Goal: Task Accomplishment & Management: Manage account settings

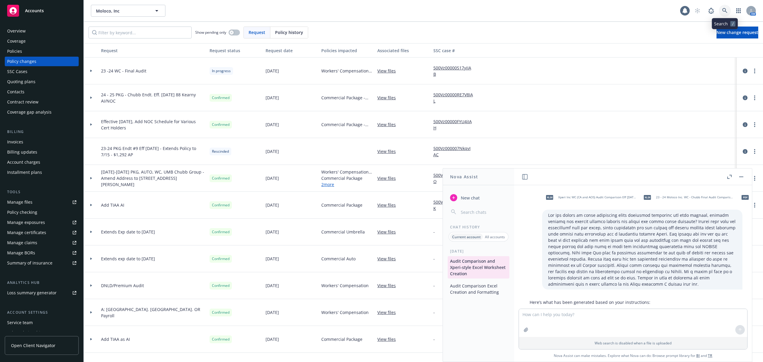
click at [720, 12] on link at bounding box center [725, 11] width 12 height 12
click at [142, 9] on span "Moloco, Inc" at bounding box center [122, 11] width 52 height 6
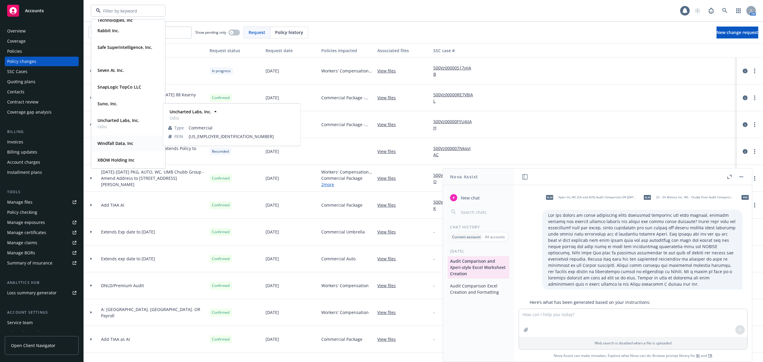
scroll to position [278, 0]
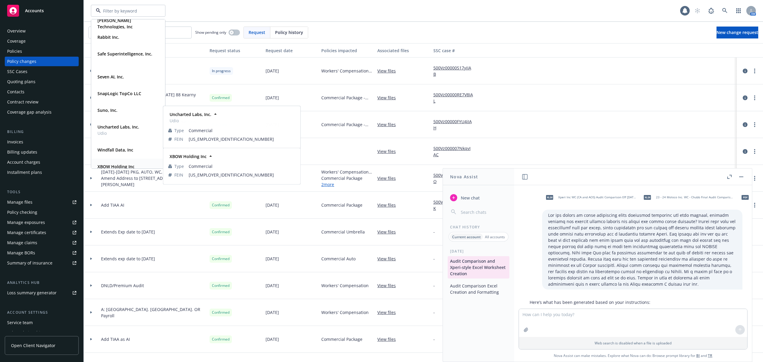
click at [128, 166] on strong "XBOW Holding Inc" at bounding box center [115, 167] width 37 height 6
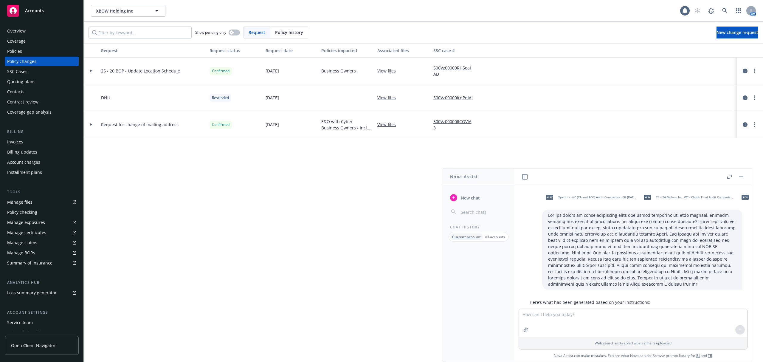
click at [40, 205] on link "Manage files" at bounding box center [42, 202] width 74 height 10
click at [40, 293] on div "Loss summary generator" at bounding box center [31, 293] width 49 height 10
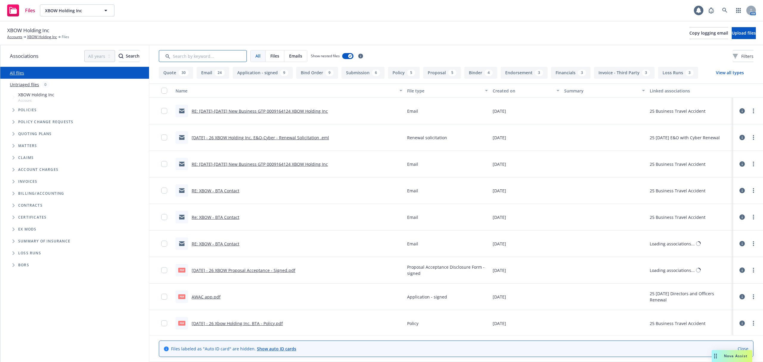
click at [192, 55] on input "Search by keyword..." at bounding box center [203, 56] width 88 height 12
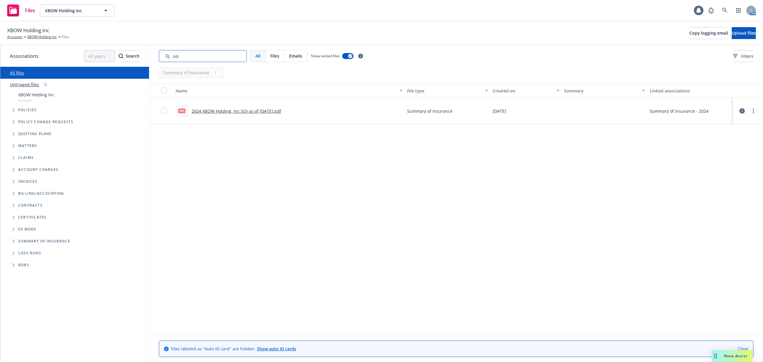
type input "soi"
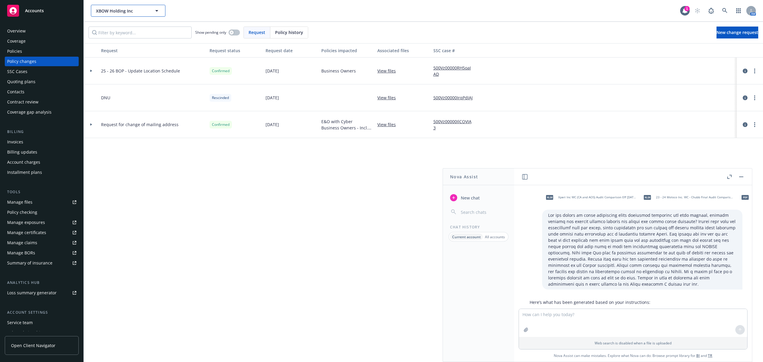
click at [119, 6] on button "XBOW Holding Inc" at bounding box center [128, 11] width 74 height 12
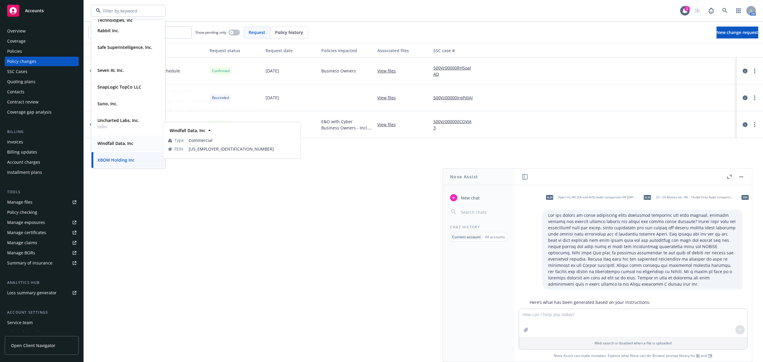
click at [130, 137] on div "Windfall Data, Inc Type Commercial FEIN 81-3232300" at bounding box center [127, 143] width 73 height 16
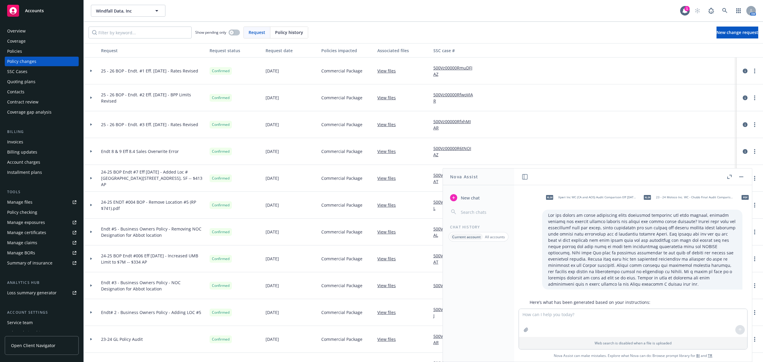
click at [29, 80] on div "Quoting plans" at bounding box center [21, 82] width 28 height 10
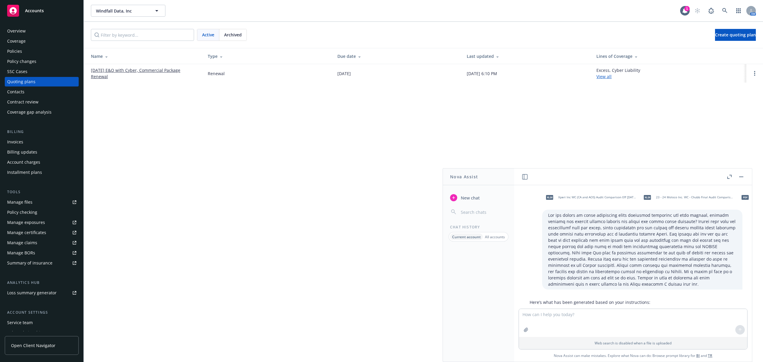
click at [742, 174] on button "button" at bounding box center [740, 176] width 7 height 7
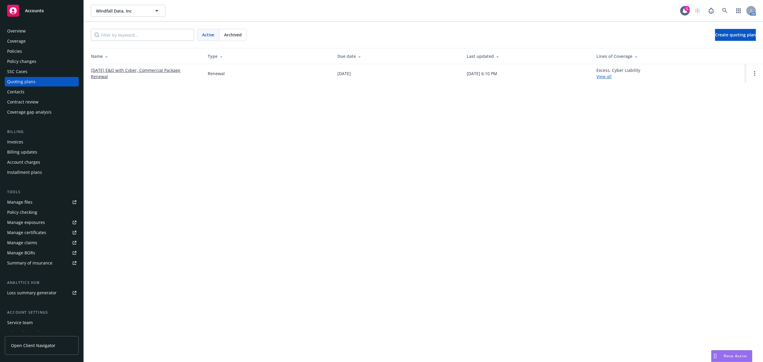
click at [122, 72] on link "[DATE] E&O with Cyber, Commercial Package Renewal" at bounding box center [144, 73] width 107 height 13
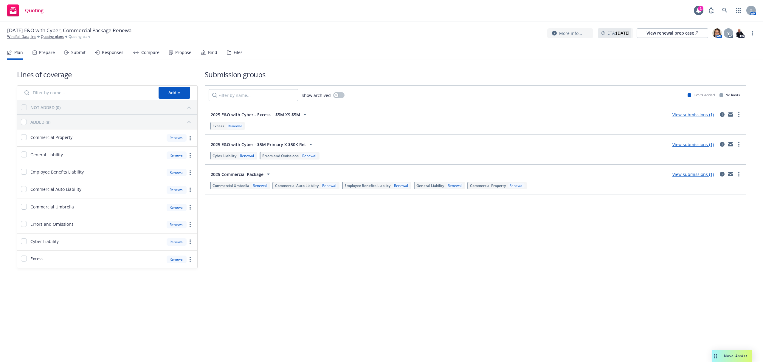
click at [208, 55] on div "Bind" at bounding box center [212, 52] width 9 height 5
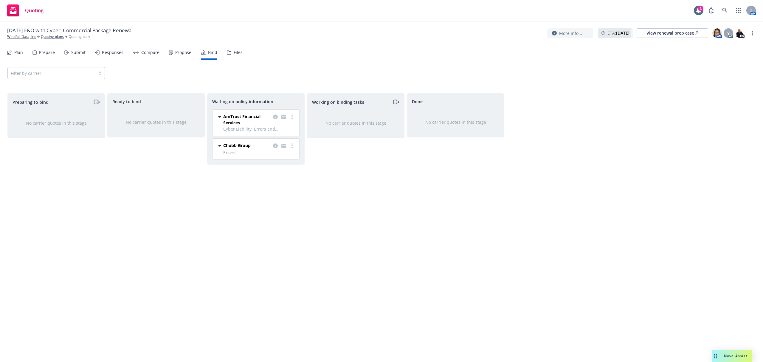
click at [24, 55] on div "Plan Prepare Submit Responses Compare Propose Bind Files" at bounding box center [124, 52] width 235 height 14
click at [105, 54] on div "Responses" at bounding box center [112, 52] width 21 height 5
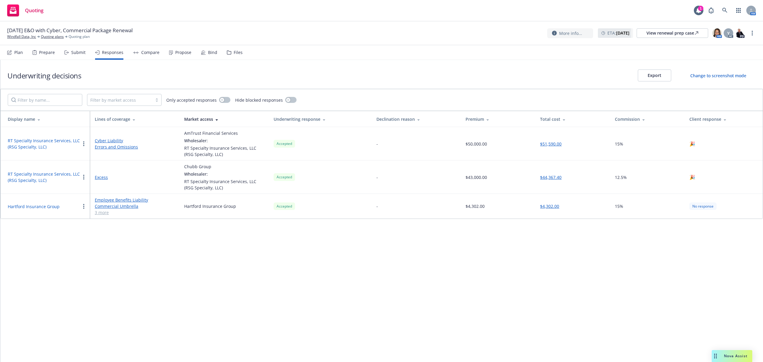
click at [15, 54] on div "Plan" at bounding box center [18, 52] width 9 height 5
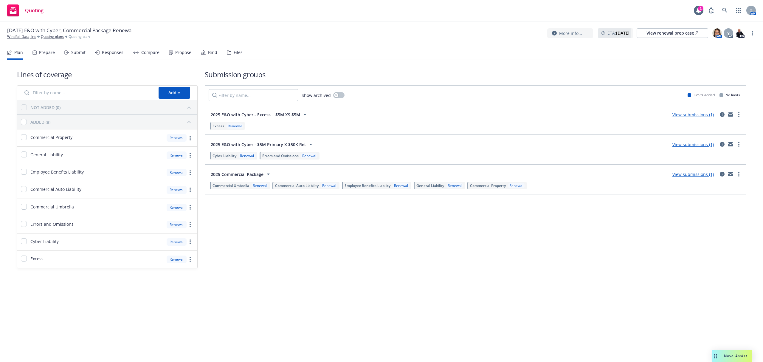
click at [182, 52] on div "Propose" at bounding box center [183, 52] width 16 height 5
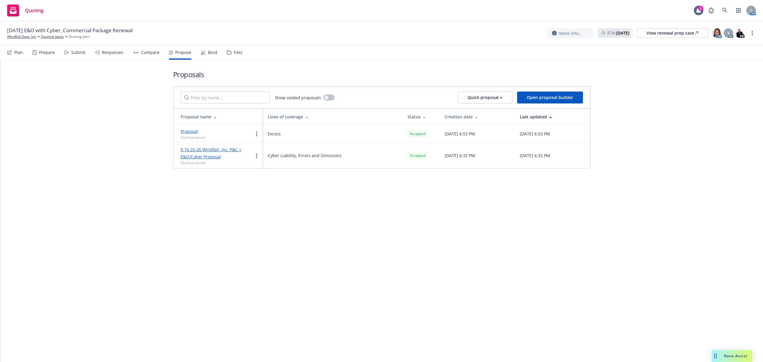
click at [202, 57] on div "Bind" at bounding box center [209, 52] width 16 height 14
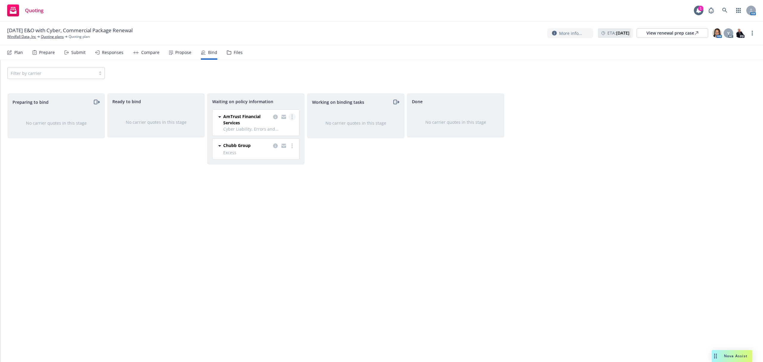
click at [291, 117] on icon "more" at bounding box center [291, 116] width 1 height 5
click at [283, 125] on link "Create policies" at bounding box center [268, 129] width 54 height 12
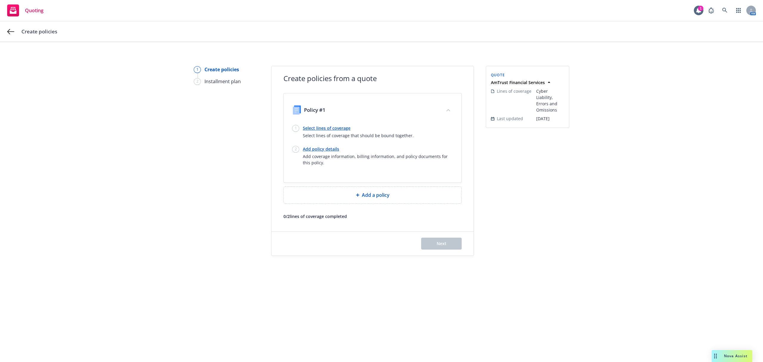
click at [327, 130] on link "Select lines of coverage" at bounding box center [358, 128] width 111 height 6
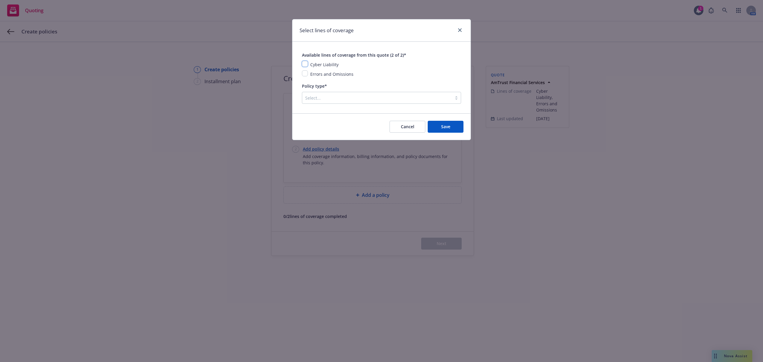
click at [305, 63] on input "checkbox" at bounding box center [305, 64] width 6 height 6
checkbox input "true"
click at [306, 73] on input "checkbox" at bounding box center [305, 73] width 6 height 6
checkbox input "true"
click at [324, 102] on div "Select..." at bounding box center [377, 98] width 150 height 10
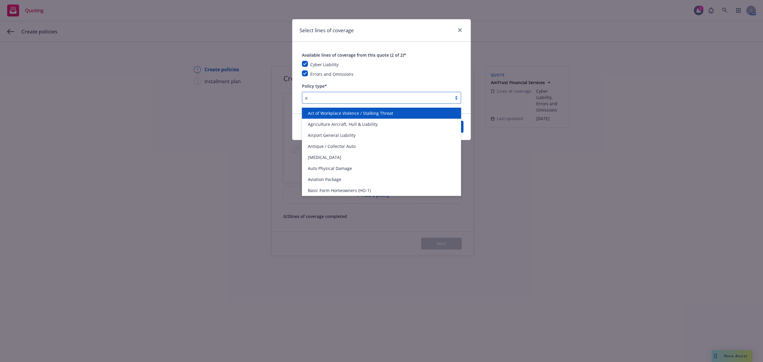
type input "e&"
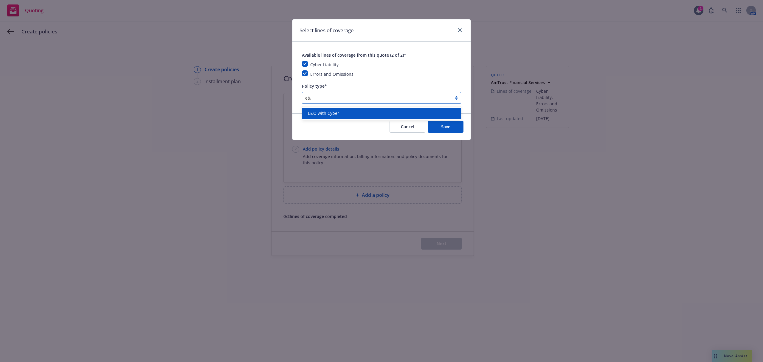
click at [327, 114] on span "E&O with Cyber" at bounding box center [323, 113] width 31 height 6
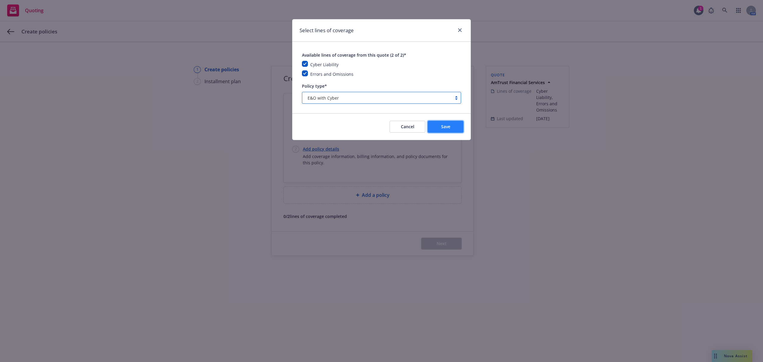
click at [438, 125] on button "Save" at bounding box center [446, 127] width 36 height 12
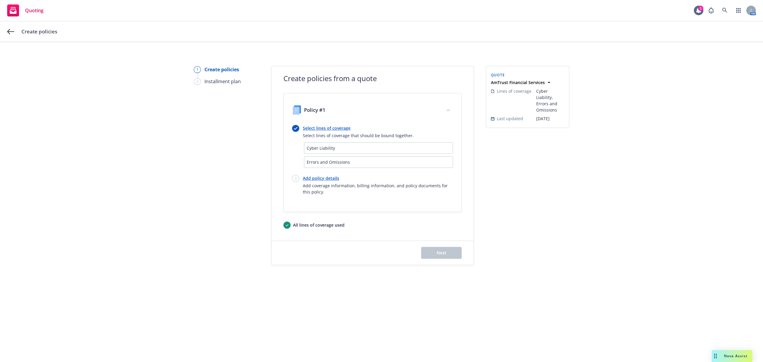
click at [319, 180] on link "Add policy details" at bounding box center [378, 178] width 150 height 6
select select "12"
select select "CA"
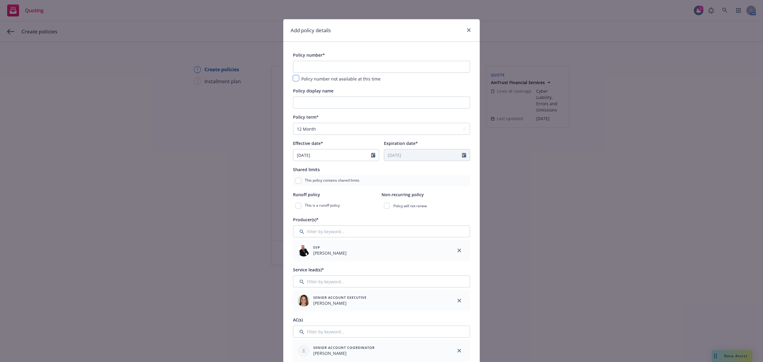
click at [293, 79] on input "checkbox" at bounding box center [296, 78] width 6 height 6
checkbox input "true"
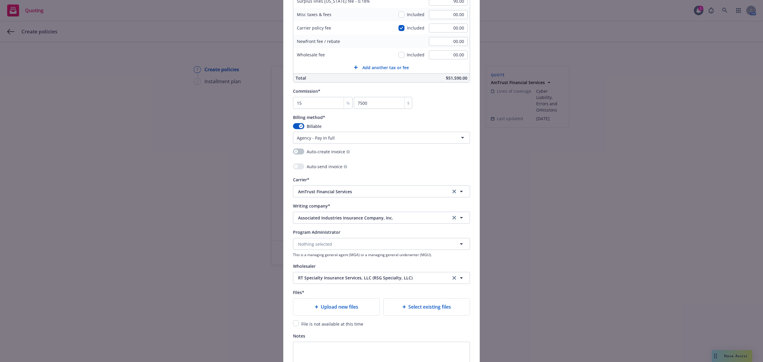
scroll to position [462, 0]
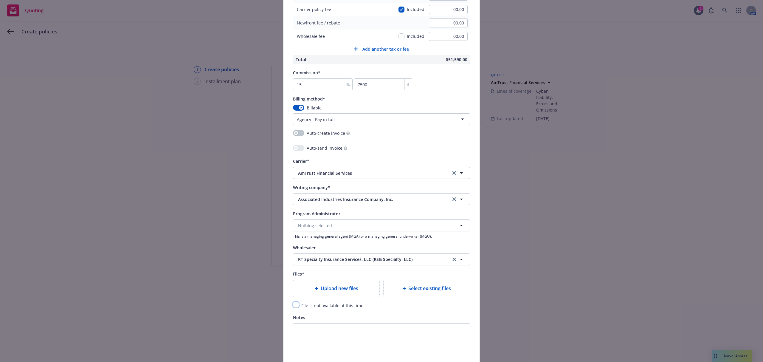
drag, startPoint x: 293, startPoint y: 307, endPoint x: 307, endPoint y: 307, distance: 14.0
click at [293, 307] on input "checkbox" at bounding box center [296, 305] width 6 height 6
checkbox input "true"
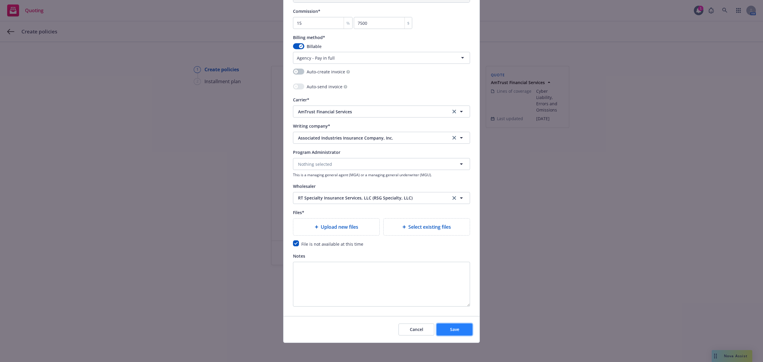
click at [464, 332] on button "Save" at bounding box center [455, 329] width 36 height 12
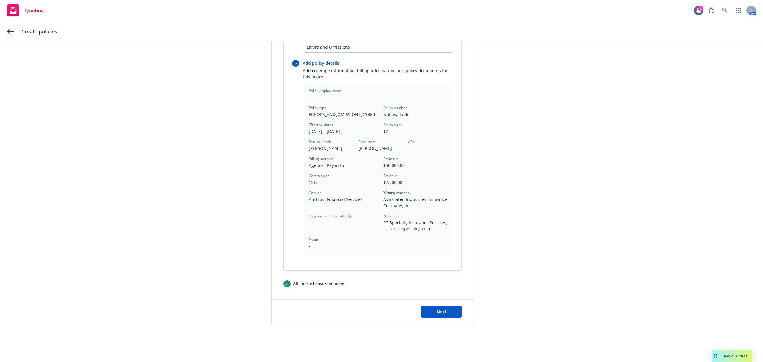
scroll to position [0, 0]
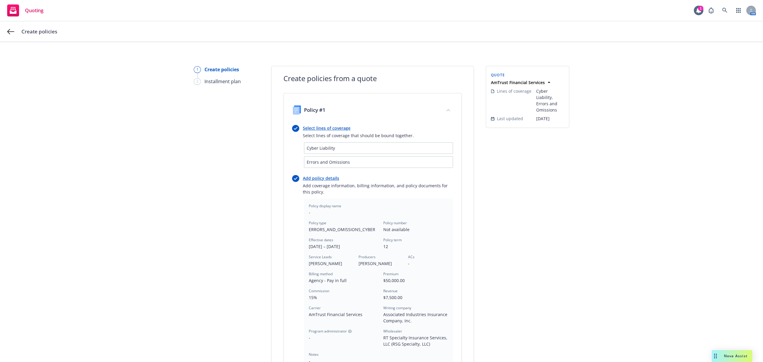
click at [315, 179] on link "Add policy details" at bounding box center [378, 178] width 150 height 6
select select "12"
select select "CA"
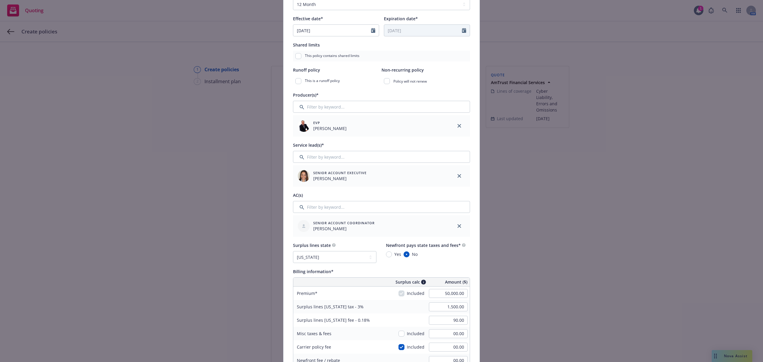
scroll to position [125, 0]
click at [347, 209] on input "Filter by keyword..." at bounding box center [381, 206] width 177 height 12
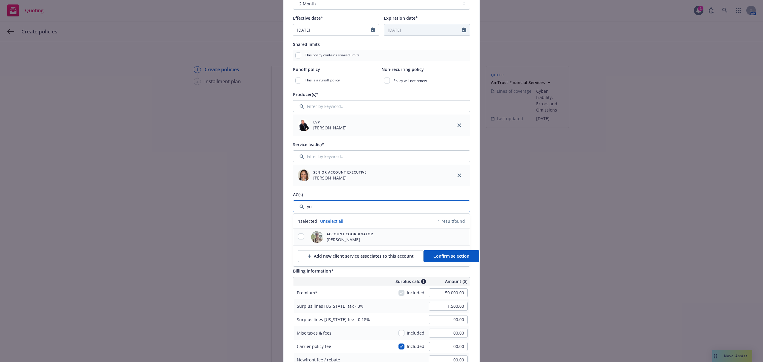
type input "yu"
click at [298, 238] on input "checkbox" at bounding box center [301, 236] width 6 height 6
checkbox input "true"
click at [430, 260] on button "Confirm selection" at bounding box center [451, 256] width 56 height 12
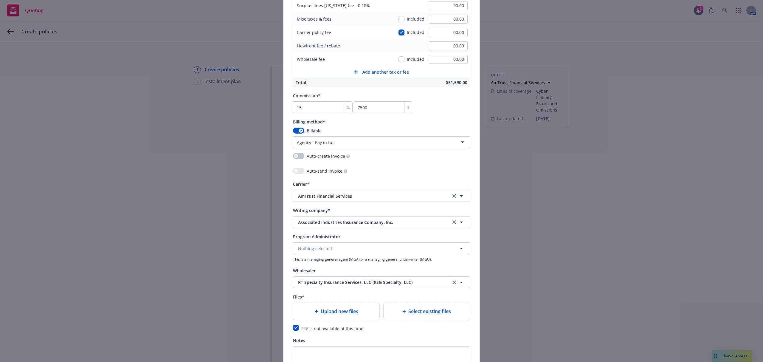
scroll to position [549, 0]
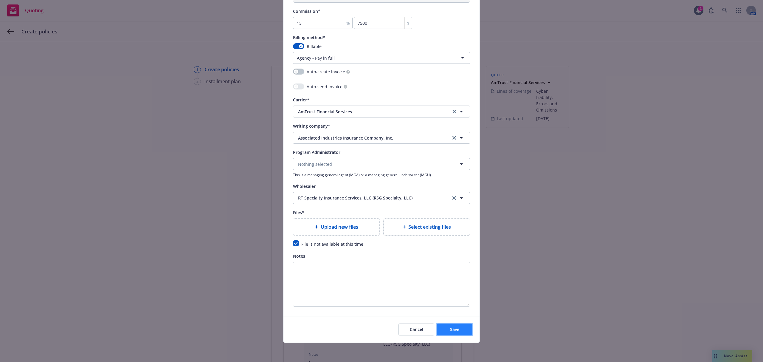
click at [453, 329] on span "Save" at bounding box center [454, 329] width 9 height 6
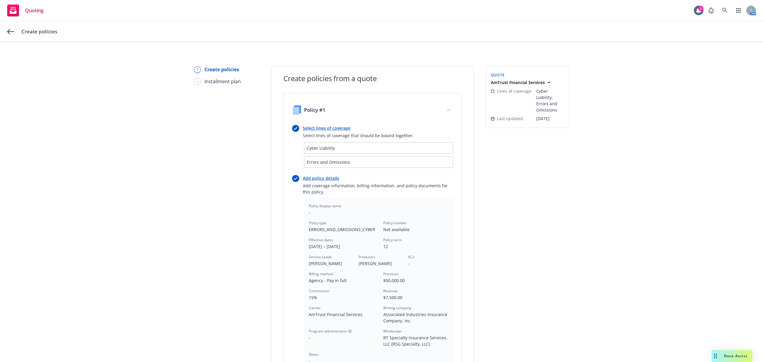
scroll to position [116, 0]
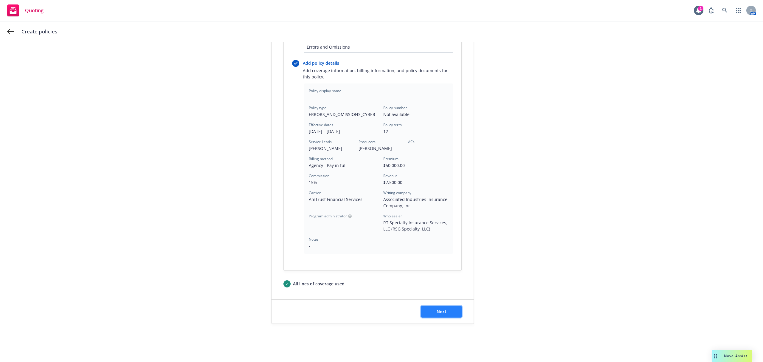
click at [442, 314] on span "Next" at bounding box center [442, 311] width 10 height 6
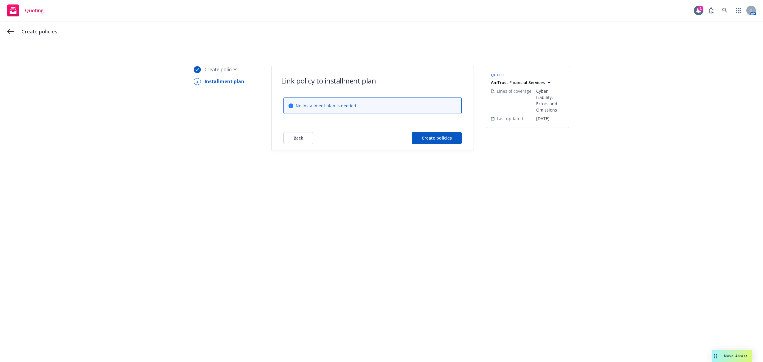
scroll to position [0, 0]
click at [427, 139] on span "Create policies" at bounding box center [437, 138] width 30 height 6
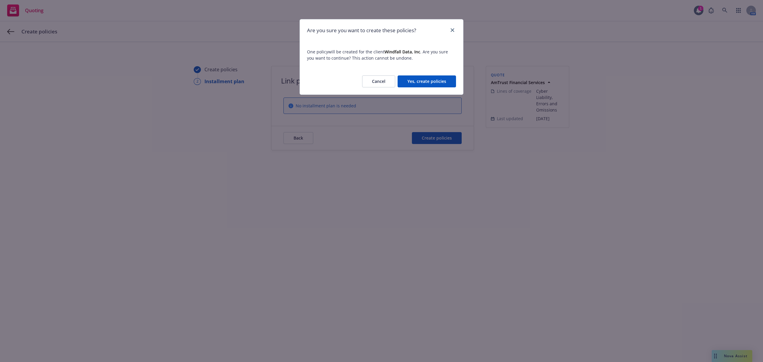
click at [421, 80] on button "Yes, create policies" at bounding box center [426, 81] width 58 height 12
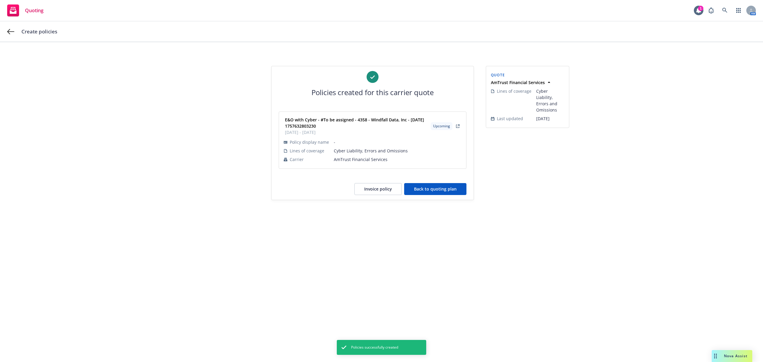
click at [421, 190] on button "Back to quoting plan" at bounding box center [435, 189] width 62 height 12
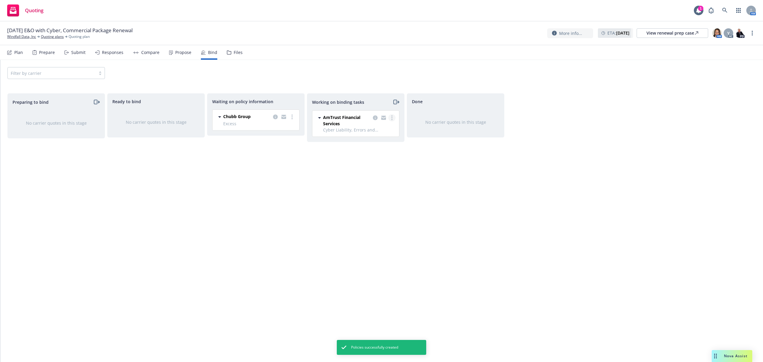
click at [390, 117] on link "more" at bounding box center [391, 117] width 7 height 7
click at [373, 144] on span "Move to done" at bounding box center [361, 142] width 41 height 6
click at [293, 117] on link "more" at bounding box center [291, 116] width 7 height 7
click at [279, 129] on span "Create policies" at bounding box center [263, 129] width 44 height 6
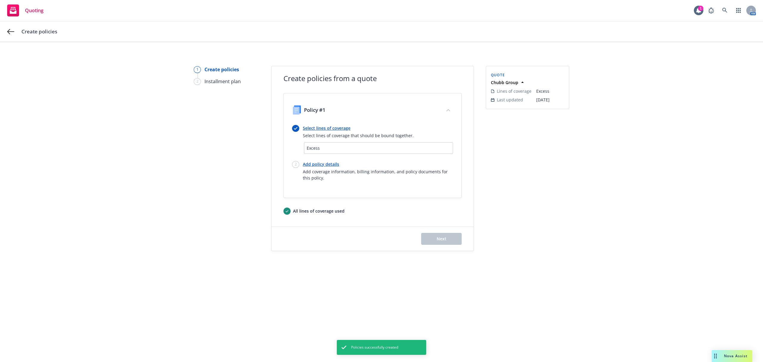
click at [347, 150] on span "Excess" at bounding box center [379, 148] width 144 height 6
click at [325, 164] on link "Add policy details" at bounding box center [378, 164] width 150 height 6
select select "12"
select select "CA"
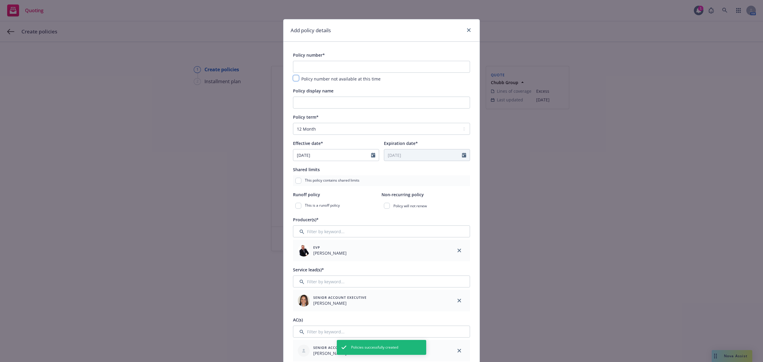
click at [294, 78] on input "checkbox" at bounding box center [296, 78] width 6 height 6
checkbox input "true"
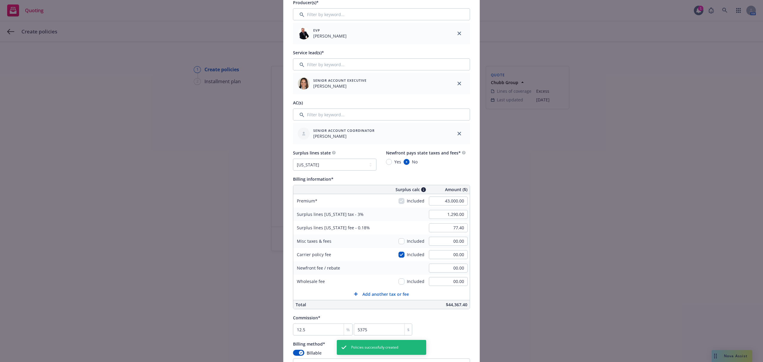
scroll to position [217, 0]
click at [413, 117] on input "Filter by keyword..." at bounding box center [381, 114] width 177 height 12
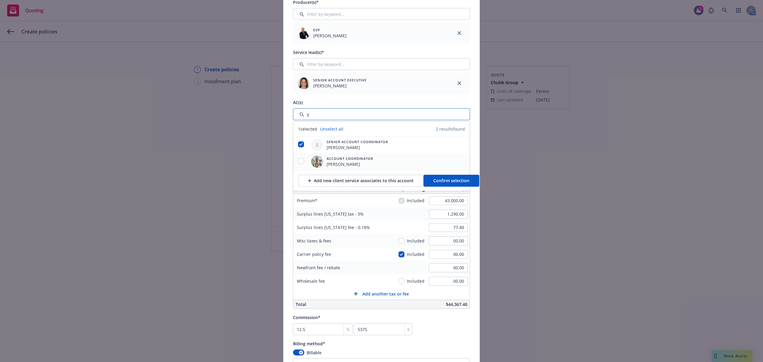
type input "y"
click at [298, 160] on input "checkbox" at bounding box center [301, 161] width 6 height 6
checkbox input "true"
click at [442, 178] on button "Confirm selection" at bounding box center [451, 181] width 56 height 12
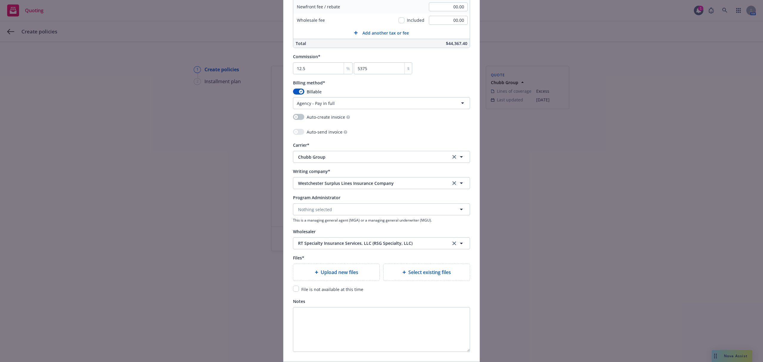
scroll to position [549, 0]
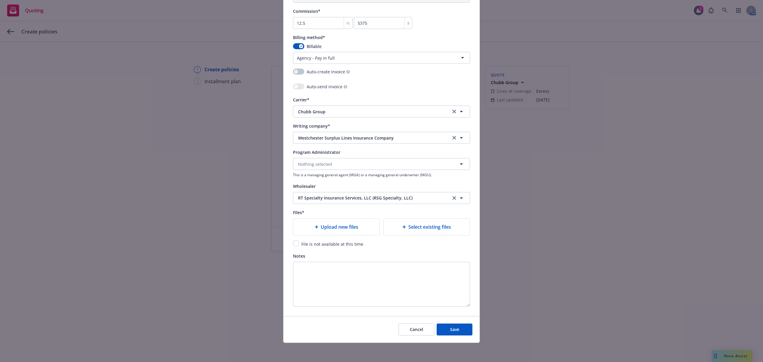
click at [315, 245] on span "File is not available at this time" at bounding box center [332, 244] width 62 height 6
click at [294, 243] on input "checkbox" at bounding box center [296, 243] width 6 height 6
checkbox input "true"
click at [441, 327] on button "Save" at bounding box center [455, 329] width 36 height 12
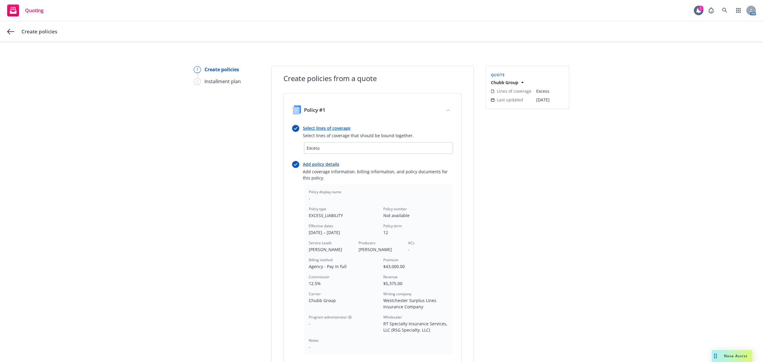
scroll to position [101, 0]
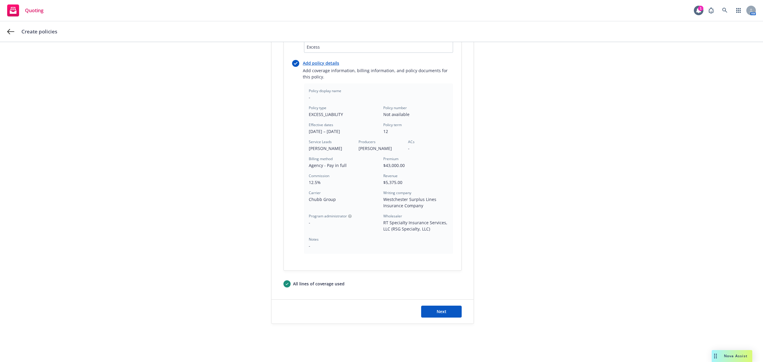
click at [419, 304] on div "Next" at bounding box center [372, 311] width 202 height 24
click at [428, 310] on button "Next" at bounding box center [441, 311] width 41 height 12
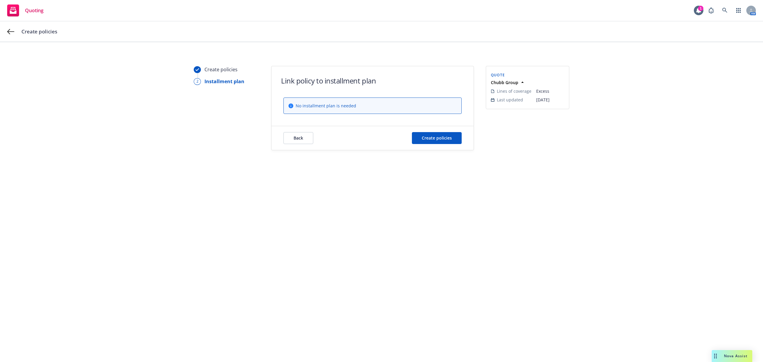
scroll to position [0, 0]
click at [428, 135] on span "Create policies" at bounding box center [437, 138] width 30 height 6
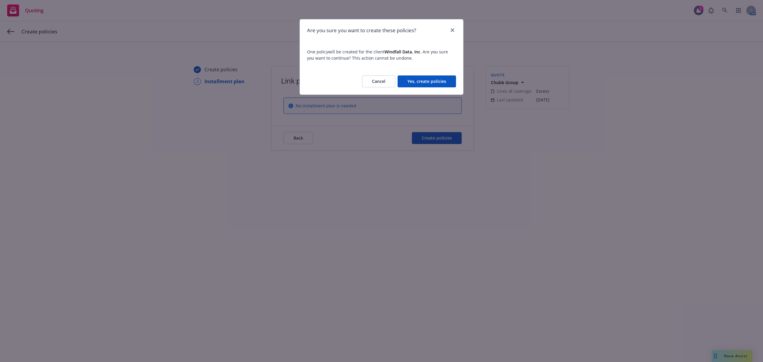
click at [419, 85] on button "Yes, create policies" at bounding box center [426, 81] width 58 height 12
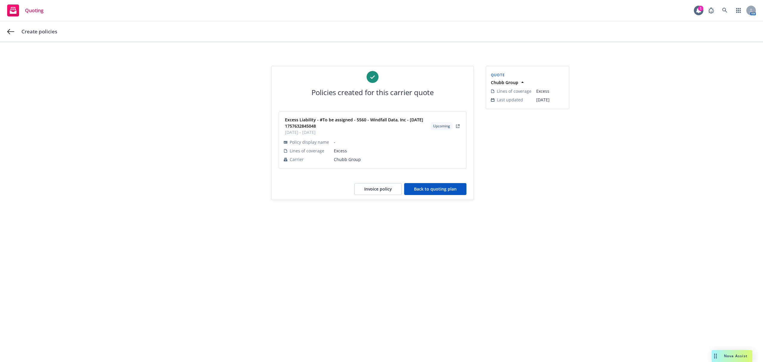
click at [445, 191] on button "Back to quoting plan" at bounding box center [435, 189] width 62 height 12
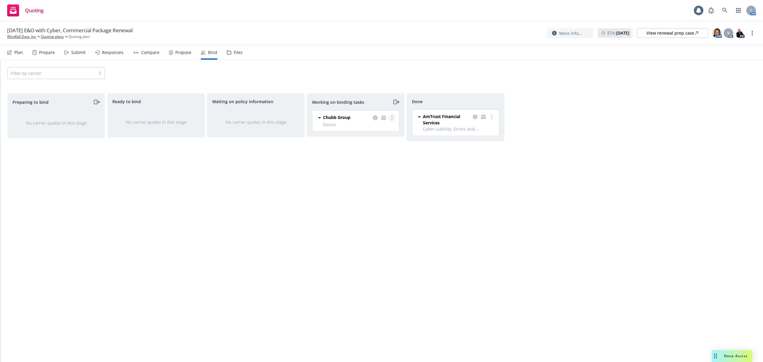
click at [393, 121] on link "more" at bounding box center [391, 117] width 7 height 7
click at [380, 139] on link "Move to done" at bounding box center [368, 142] width 54 height 12
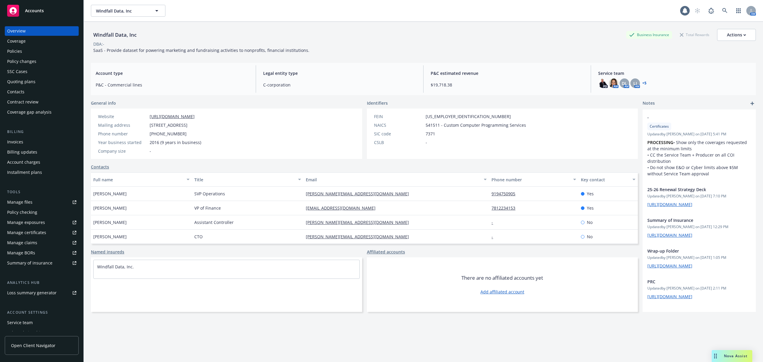
click at [25, 52] on div "Policies" at bounding box center [41, 51] width 69 height 10
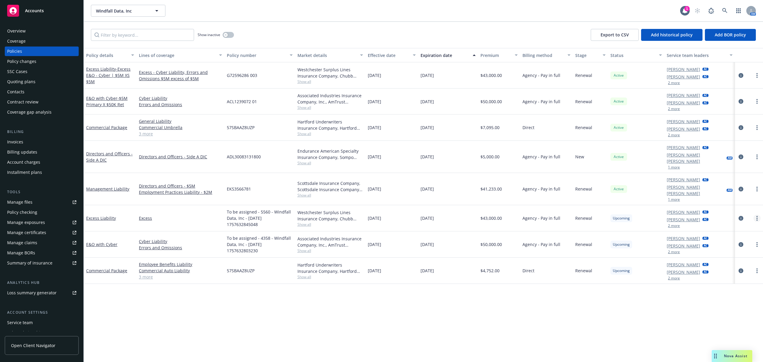
click at [754, 215] on link "more" at bounding box center [756, 218] width 7 height 7
click at [739, 216] on icon "circleInformation" at bounding box center [740, 218] width 5 height 5
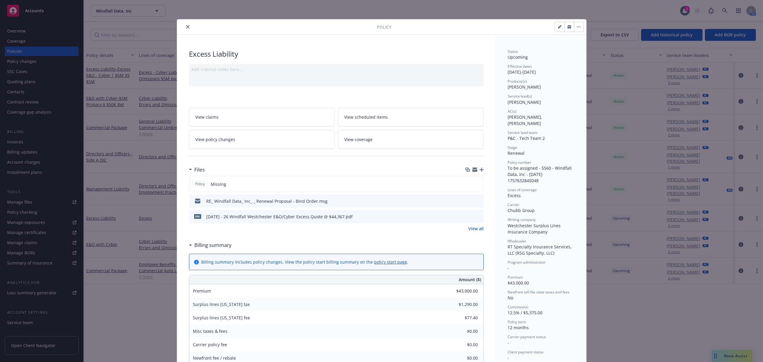
click at [555, 29] on button "button" at bounding box center [560, 27] width 10 height 10
select select "RENEWAL"
select select "12"
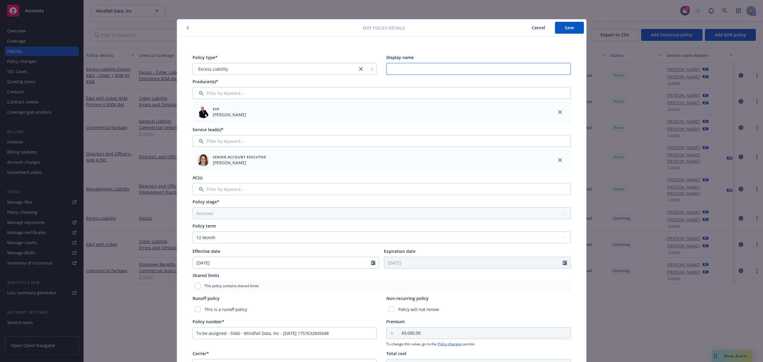
click at [436, 71] on input "Display name" at bounding box center [478, 69] width 184 height 12
type input "E"
type input "E&O-Cyber 5x5"
click at [557, 25] on button "Save" at bounding box center [569, 28] width 29 height 12
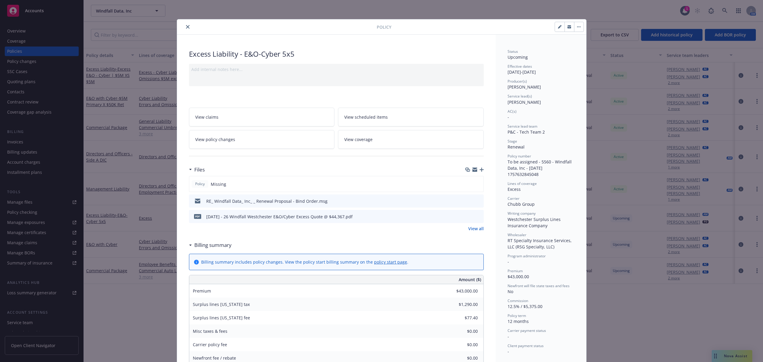
click at [187, 33] on div "Policy" at bounding box center [381, 26] width 409 height 15
click at [186, 25] on icon "close" at bounding box center [188, 27] width 4 height 4
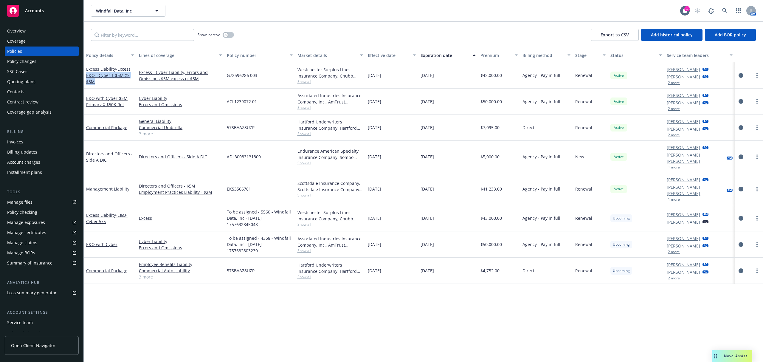
drag, startPoint x: 98, startPoint y: 83, endPoint x: 85, endPoint y: 78, distance: 13.7
click at [85, 78] on div "Excess Liability - Excess E&O - Cyber | $5M XS $5M" at bounding box center [110, 75] width 53 height 26
copy span "E&O - Cyber | $5M XS $5M"
click at [740, 216] on icon "circleInformation" at bounding box center [740, 218] width 5 height 5
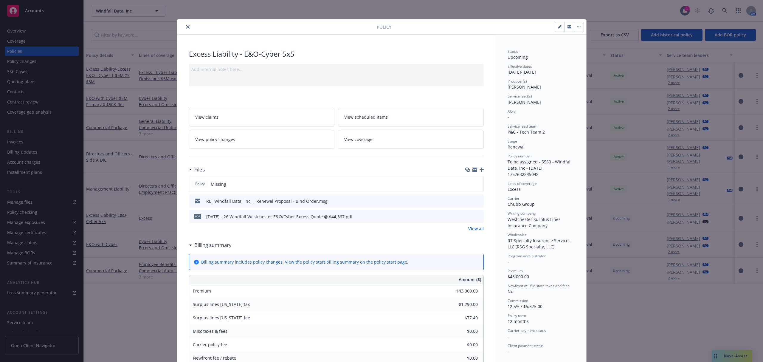
scroll to position [18, 0]
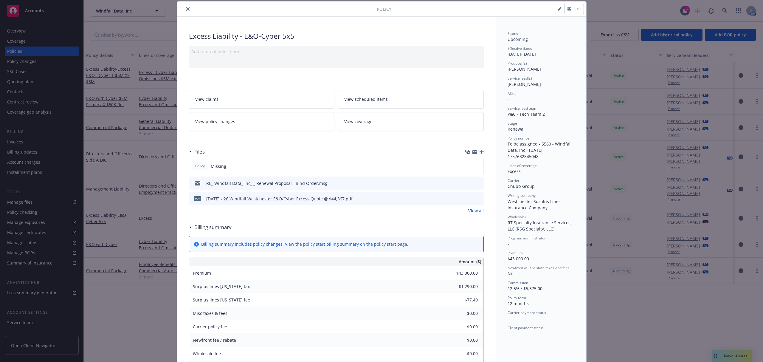
click at [557, 12] on button "button" at bounding box center [560, 9] width 10 height 10
select select "RENEWAL"
select select "12"
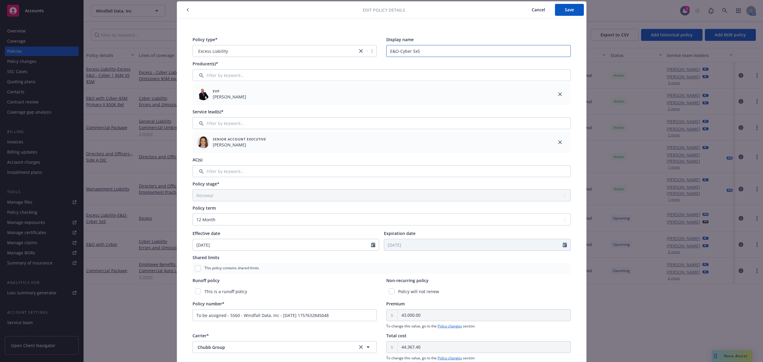
drag, startPoint x: 356, startPoint y: 48, endPoint x: 330, endPoint y: 42, distance: 26.9
click at [330, 42] on div "Policy type* Excess Liability Display name E&O-Cyber 5x5" at bounding box center [381, 46] width 378 height 21
paste input "- Cyber | $5M XS $5M"
type input "E&O - Cyber | $5M XS $5M"
click at [568, 9] on span "Save" at bounding box center [569, 10] width 9 height 6
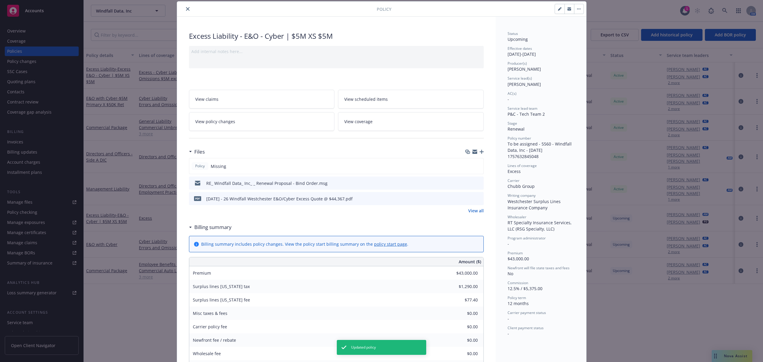
click at [184, 7] on button "close" at bounding box center [187, 8] width 7 height 7
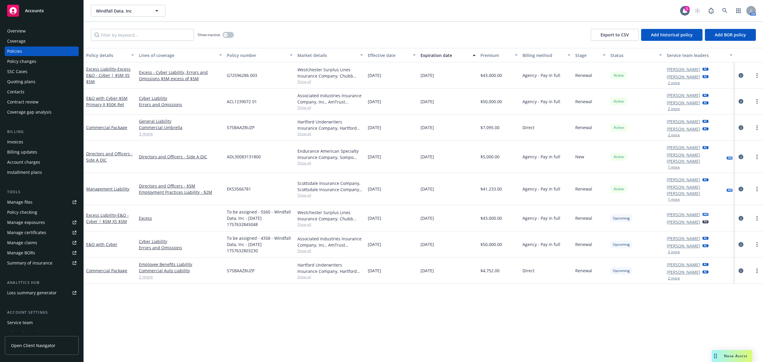
click at [742, 242] on icon "circleInformation" at bounding box center [740, 244] width 5 height 5
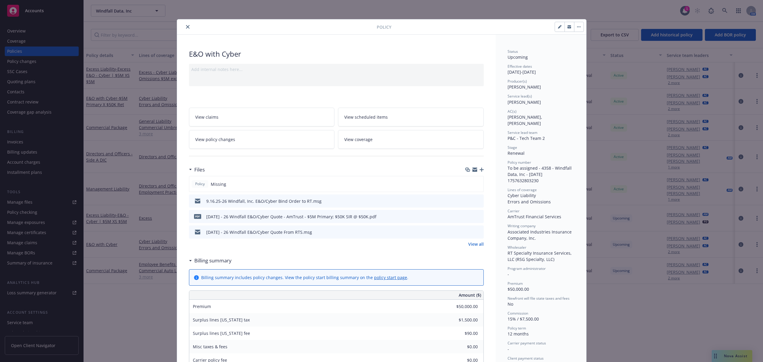
click at [557, 31] on button "button" at bounding box center [560, 27] width 10 height 10
select select "RENEWAL"
select select "12"
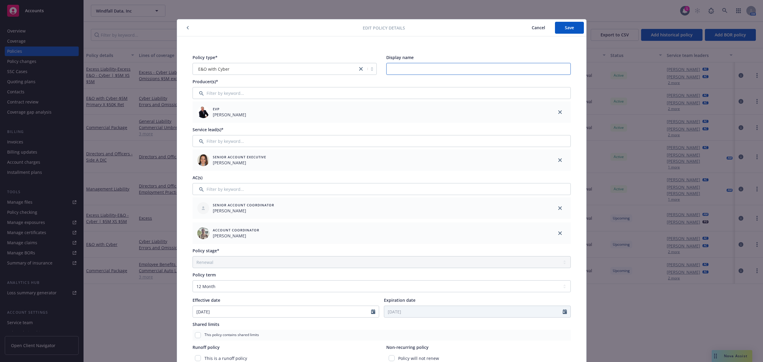
click at [402, 70] on input "Display name" at bounding box center [478, 69] width 184 height 12
type input "Primary $5M"
click at [574, 27] on button "Save" at bounding box center [569, 28] width 29 height 12
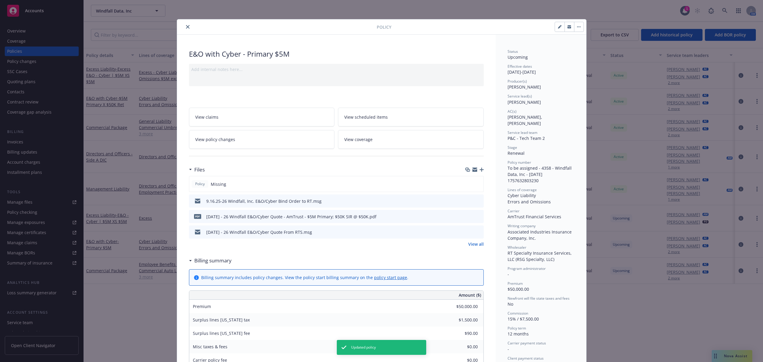
click at [184, 29] on button "close" at bounding box center [187, 26] width 7 height 7
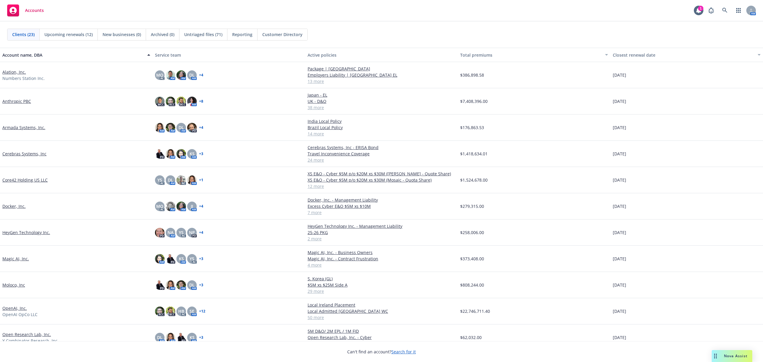
click at [207, 38] on div "Untriaged files (71)" at bounding box center [203, 34] width 48 height 11
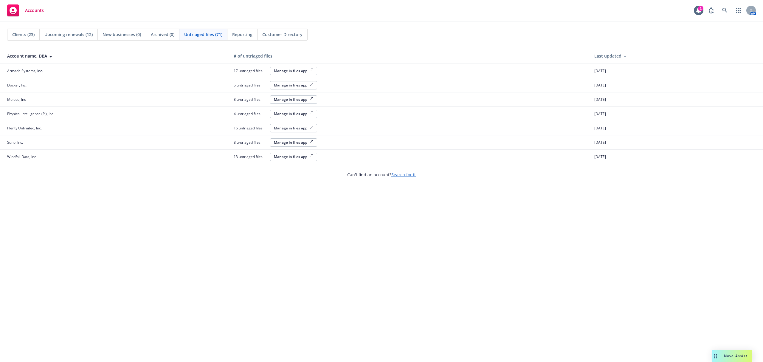
click at [301, 157] on div "Manage in files app" at bounding box center [293, 156] width 39 height 5
click at [291, 130] on div "Manage in files app" at bounding box center [293, 127] width 39 height 5
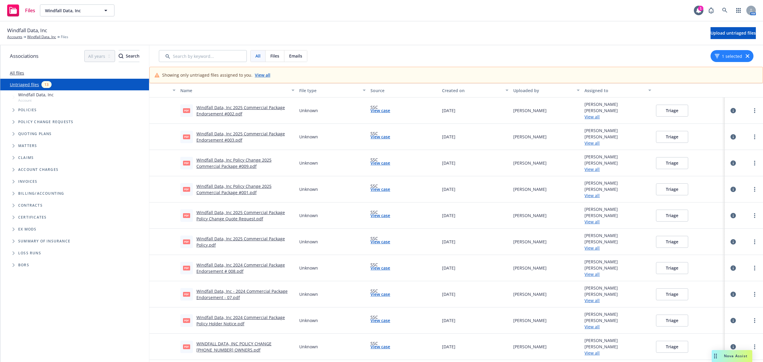
click at [222, 114] on link "Windfall Data, Inc 2025 Commercial Package Endorsement #002.pdf" at bounding box center [240, 111] width 88 height 12
click at [751, 111] on link "more" at bounding box center [754, 110] width 7 height 7
click at [715, 122] on link "Archive" at bounding box center [719, 123] width 52 height 12
click at [663, 110] on button "Triage" at bounding box center [672, 111] width 32 height 12
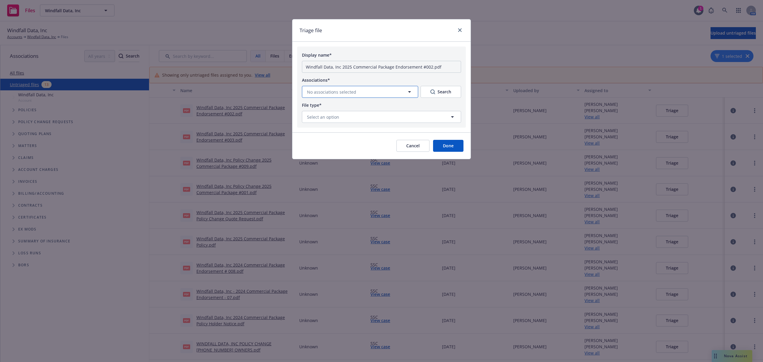
click at [360, 95] on button "No associations selected" at bounding box center [360, 92] width 116 height 12
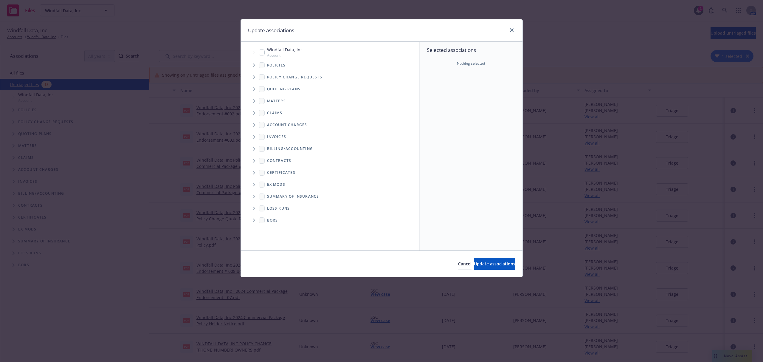
click at [255, 69] on span "Tree Example" at bounding box center [254, 65] width 10 height 10
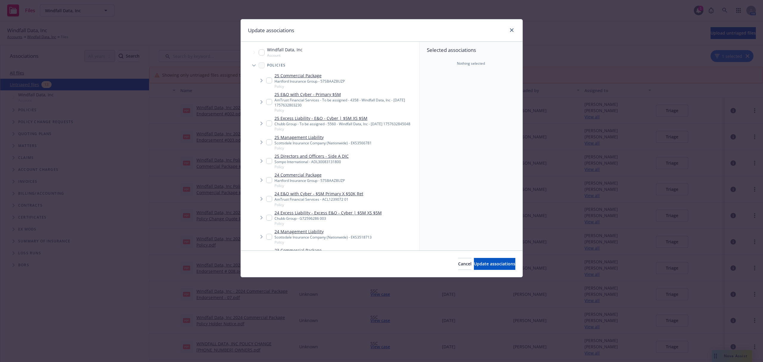
click at [271, 80] on input "Tree Example" at bounding box center [269, 80] width 6 height 6
checkbox input "true"
click at [477, 263] on span "Update associations" at bounding box center [494, 264] width 41 height 6
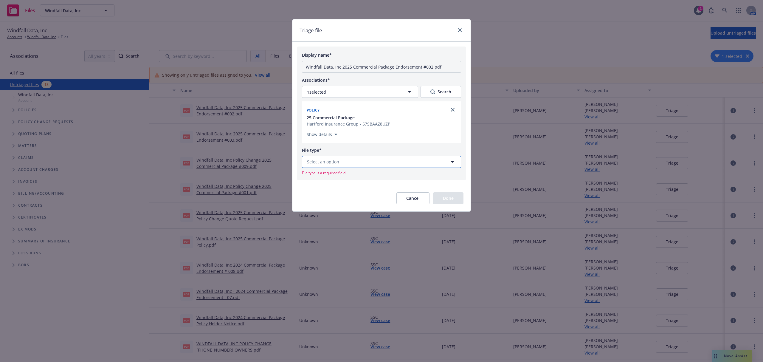
click at [319, 160] on span "Select an option" at bounding box center [323, 162] width 32 height 6
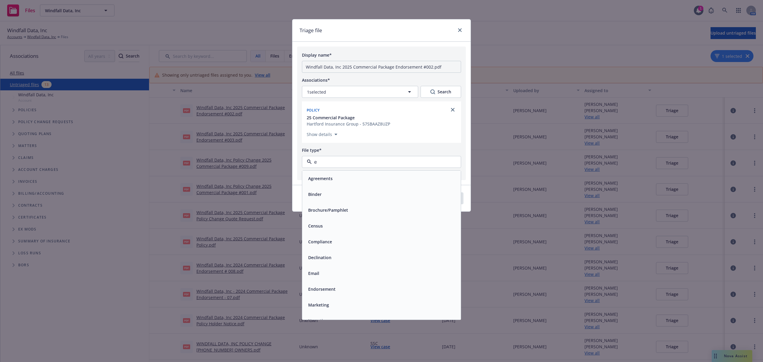
type input "en"
click at [327, 212] on span "Endorsement" at bounding box center [321, 210] width 27 height 6
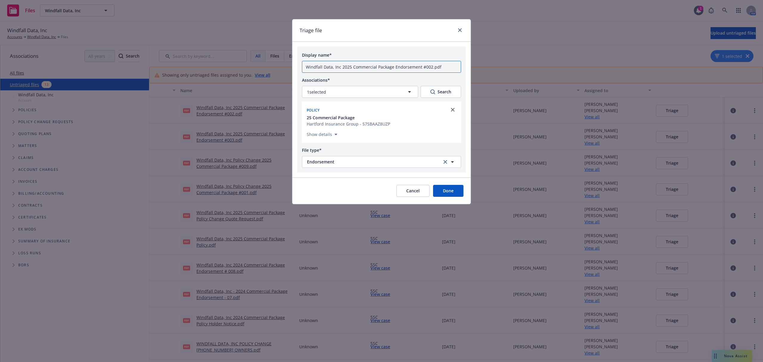
click at [308, 69] on input "Windfall Data, Inc 2025 Commercial Package Endorsement #002.pdf" at bounding box center [381, 67] width 159 height 12
click at [308, 69] on input "(duplicateWindfall Data, Inc 2025 Commercial Package Endorsement #002.pdf" at bounding box center [381, 67] width 159 height 12
drag, startPoint x: 333, startPoint y: 67, endPoint x: 270, endPoint y: 68, distance: 62.9
click at [270, 68] on div "Triage file Display name* (Duplicate File) Windfall Data, Inc 2025 Commercial P…" at bounding box center [381, 181] width 763 height 362
type input "(Duplicate File) Windfall Data, Inc 2025 Commercial Package Endorsement #002.pdf"
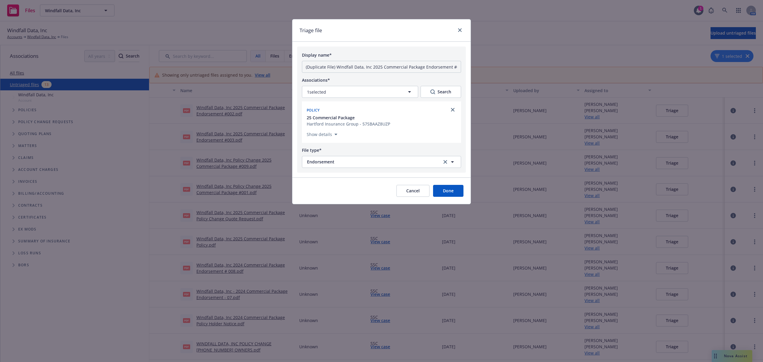
click at [450, 187] on button "Done" at bounding box center [448, 191] width 30 height 12
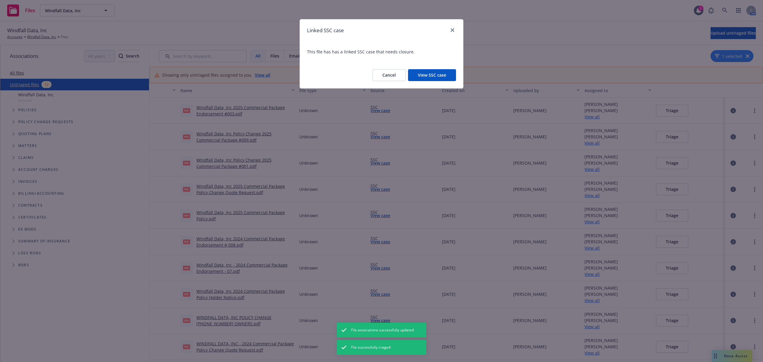
click at [429, 75] on button "View SSC case" at bounding box center [432, 75] width 48 height 12
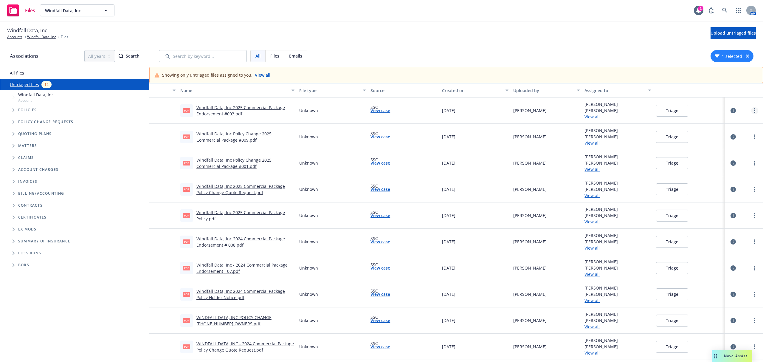
click at [754, 111] on icon "more" at bounding box center [754, 110] width 1 height 5
click at [726, 123] on link "Archive" at bounding box center [719, 123] width 52 height 12
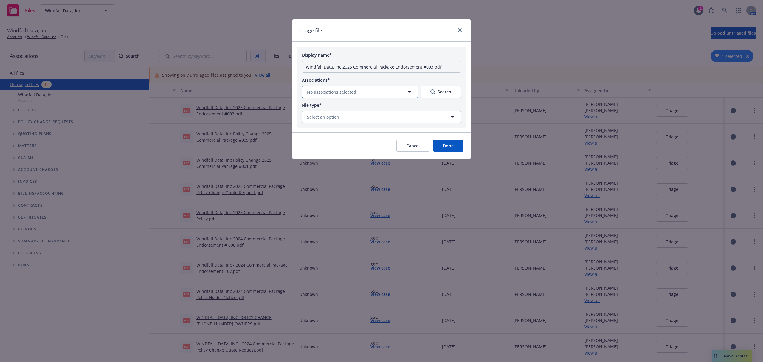
click at [383, 90] on button "No associations selected" at bounding box center [360, 92] width 116 height 12
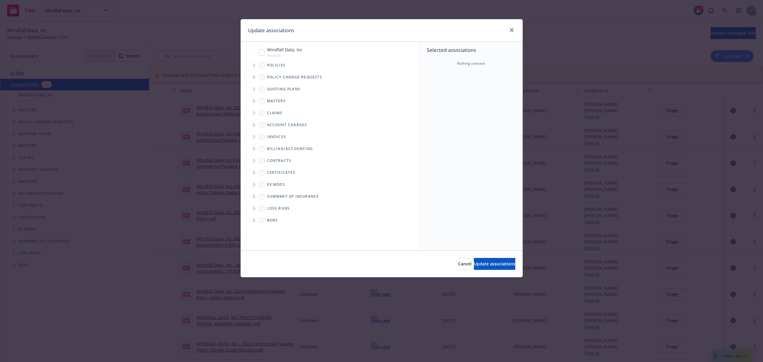
click at [254, 64] on icon "Tree Example" at bounding box center [254, 65] width 2 height 4
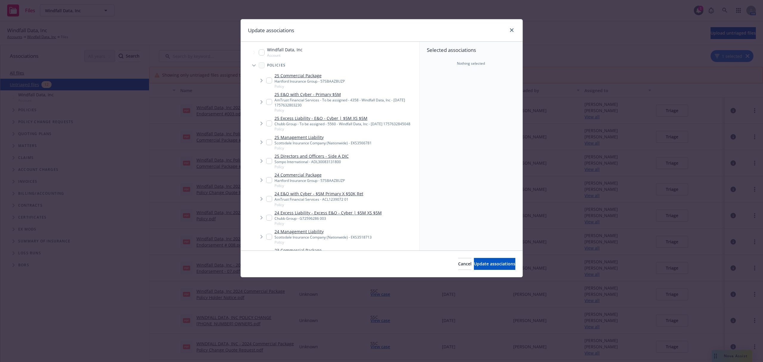
click at [267, 79] on input "Tree Example" at bounding box center [269, 80] width 6 height 6
checkbox input "true"
click at [490, 267] on button "Update associations" at bounding box center [494, 264] width 41 height 12
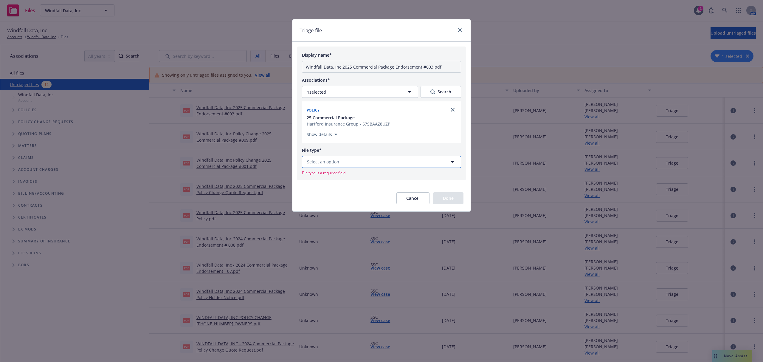
click at [340, 156] on button "Select an option" at bounding box center [381, 162] width 159 height 12
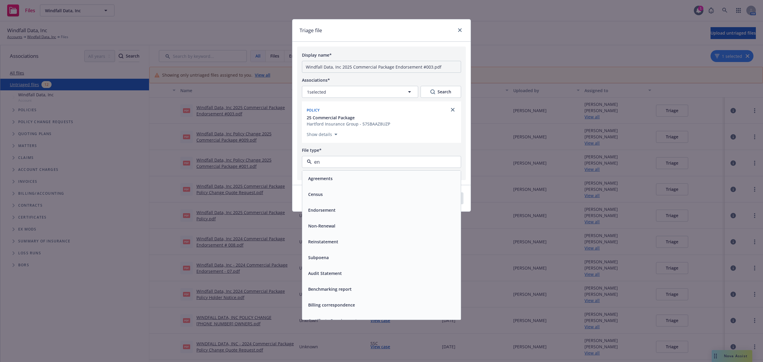
type input "end"
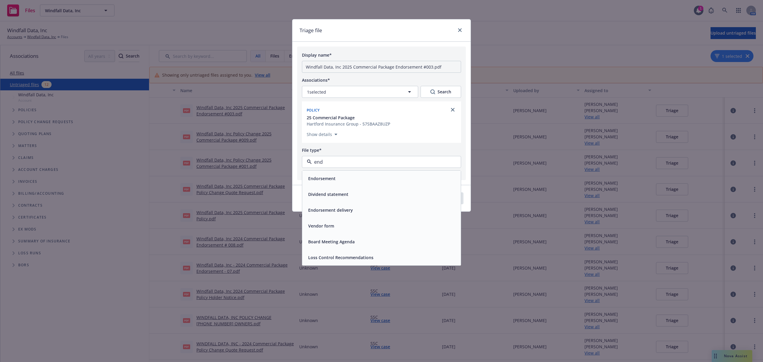
click at [343, 178] on div "Endorsement" at bounding box center [381, 178] width 151 height 9
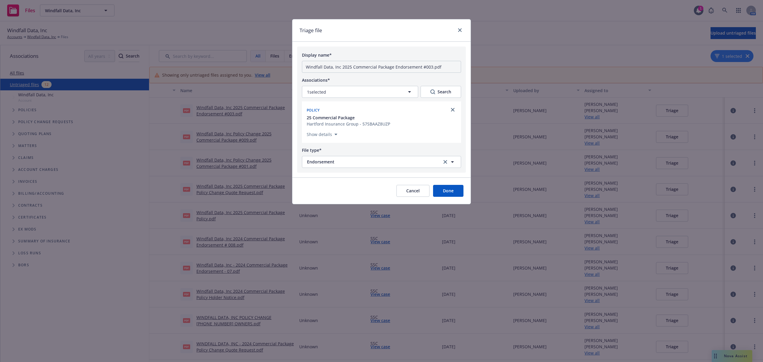
click at [442, 190] on button "Done" at bounding box center [448, 191] width 30 height 12
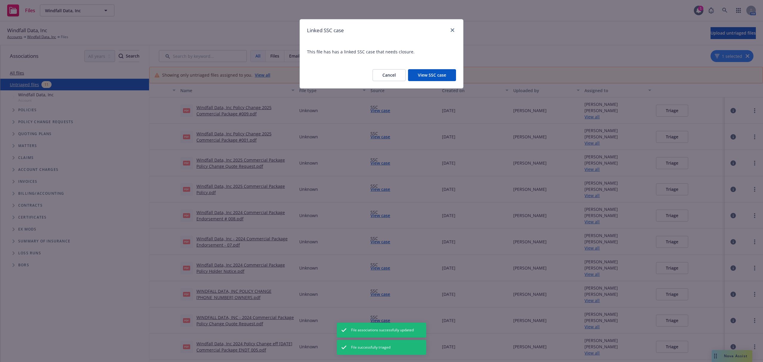
click at [440, 76] on button "View SSC case" at bounding box center [432, 75] width 48 height 12
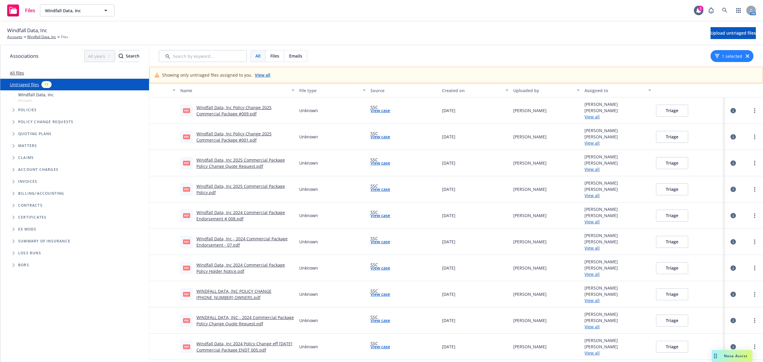
click at [233, 113] on link "Windfall Data, Inc Policy Change 2025 Commercial Package #009.pdf" at bounding box center [233, 111] width 75 height 12
click at [754, 111] on icon "more" at bounding box center [754, 110] width 1 height 5
click at [714, 117] on div "Archive Download Change account Change owner(s) Triage file" at bounding box center [719, 147] width 53 height 60
click at [714, 118] on link "Archive" at bounding box center [719, 123] width 52 height 12
click at [669, 109] on button "Triage" at bounding box center [672, 111] width 32 height 12
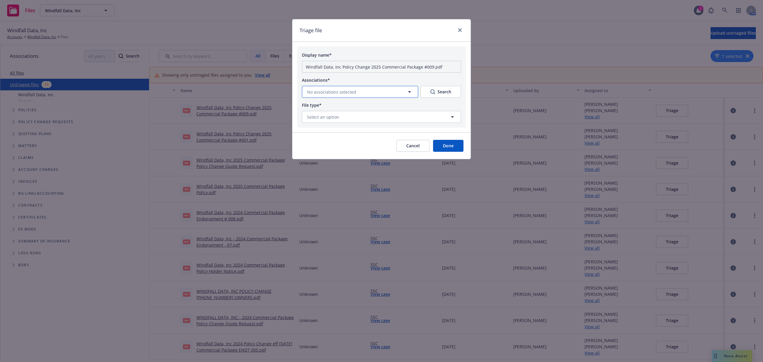
click at [401, 94] on button "No associations selected" at bounding box center [360, 92] width 116 height 12
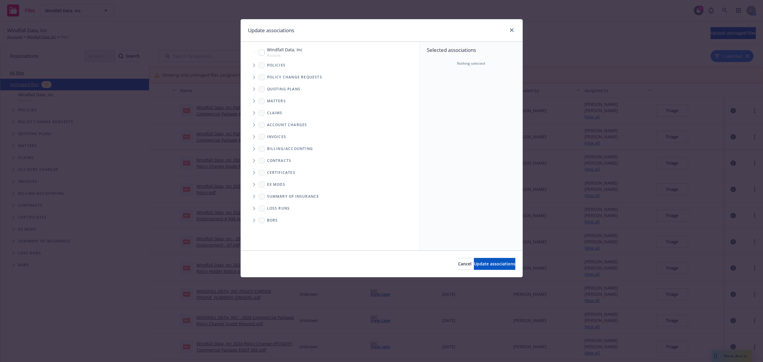
click at [253, 66] on icon "Tree Example" at bounding box center [254, 65] width 2 height 4
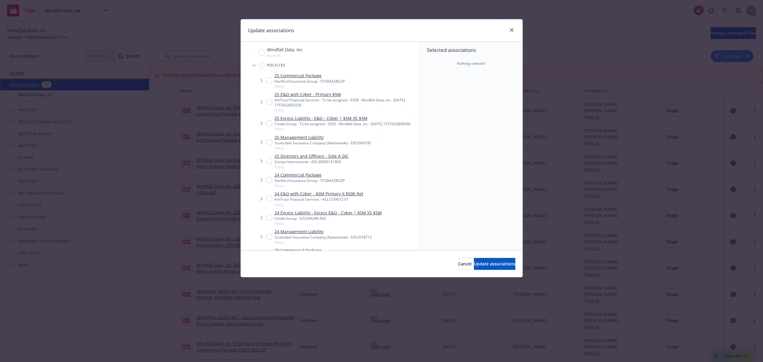
click at [268, 80] on input "Tree Example" at bounding box center [269, 80] width 6 height 6
checkbox input "true"
click at [485, 264] on span "Update associations" at bounding box center [494, 264] width 41 height 6
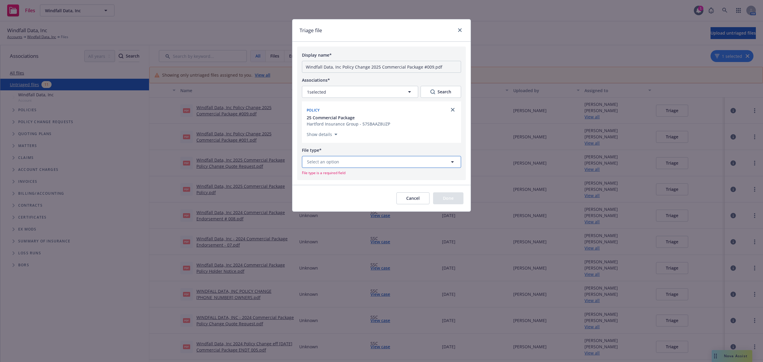
click at [389, 162] on button "Select an option" at bounding box center [381, 162] width 159 height 12
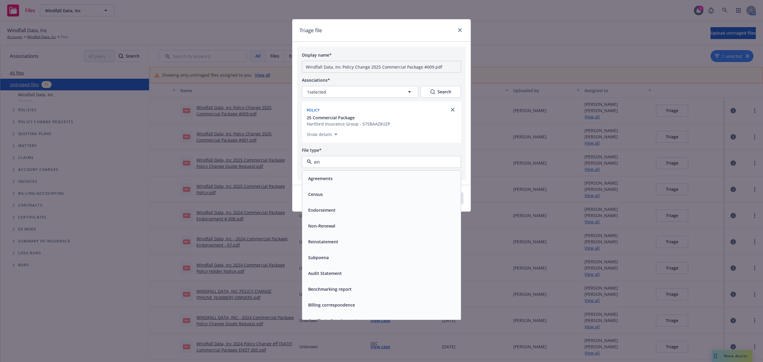
type input "end"
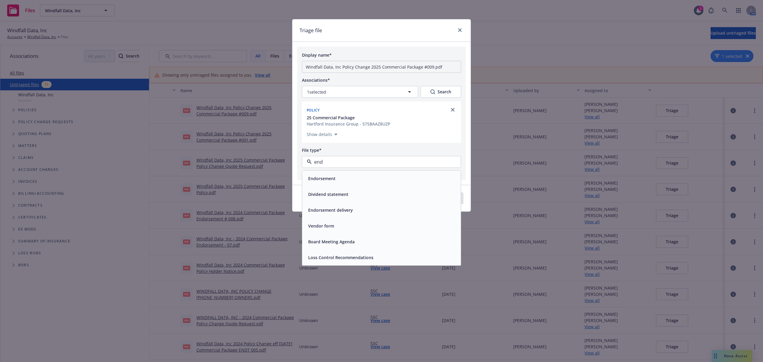
click at [349, 174] on div "Endorsement" at bounding box center [381, 178] width 159 height 16
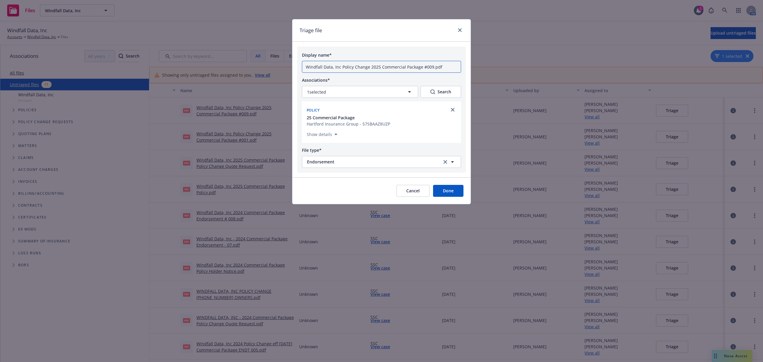
click at [306, 68] on input "Windfall Data, Inc Policy Change 2025 Commercial Package #009.pdf" at bounding box center [381, 67] width 159 height 12
paste input "(Duplicate File)"
type input "(Duplicate File) Windfall Data, Inc Policy Change 2025 Commercial Package #009.…"
click at [455, 192] on button "Done" at bounding box center [448, 191] width 30 height 12
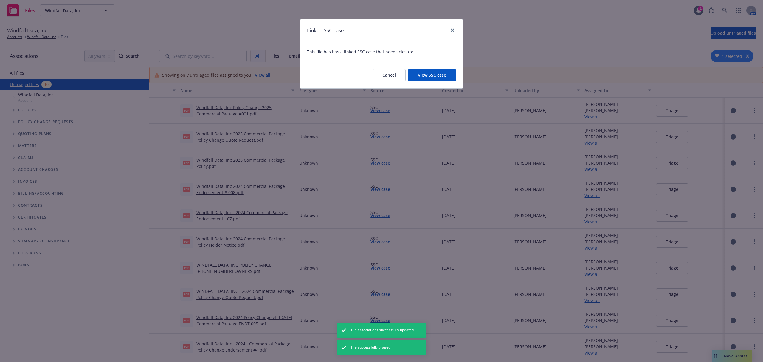
click at [447, 74] on button "View SSC case" at bounding box center [432, 75] width 48 height 12
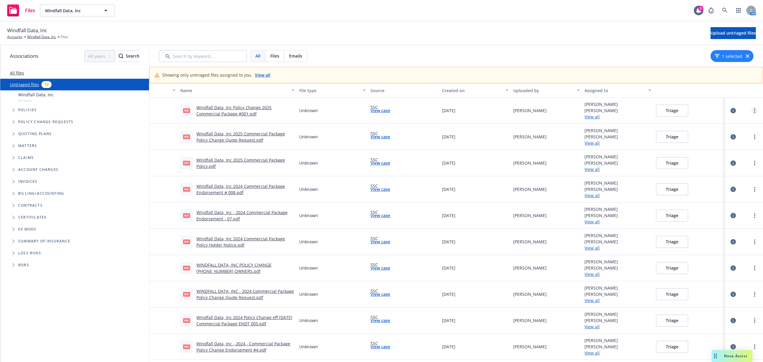
click at [751, 111] on link "more" at bounding box center [754, 110] width 7 height 7
click at [725, 125] on link "Archive" at bounding box center [725, 123] width 52 height 12
click at [730, 111] on icon "button" at bounding box center [732, 110] width 5 height 5
click at [749, 117] on div at bounding box center [744, 110] width 38 height 26
click at [748, 114] on div at bounding box center [743, 111] width 33 height 12
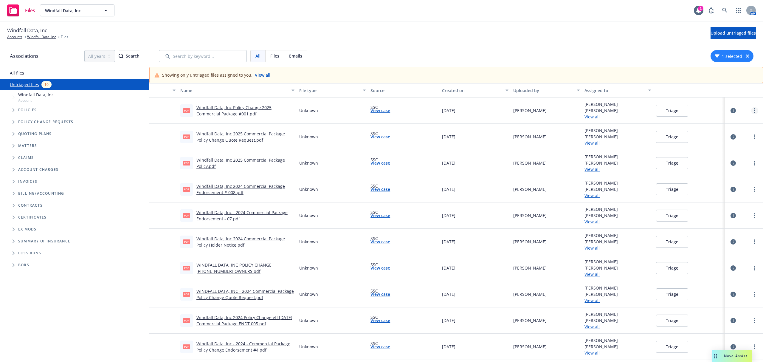
click at [754, 108] on icon "more" at bounding box center [754, 110] width 1 height 5
click at [702, 104] on div "Triage" at bounding box center [688, 110] width 71 height 26
click at [675, 108] on button "Triage" at bounding box center [672, 111] width 32 height 12
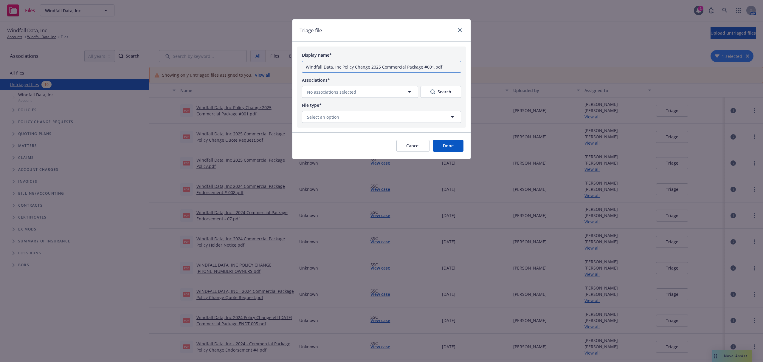
click at [307, 67] on input "Windfall Data, Inc Policy Change 2025 Commercial Package #001.pdf" at bounding box center [381, 67] width 159 height 12
paste input "(Duplicate File)"
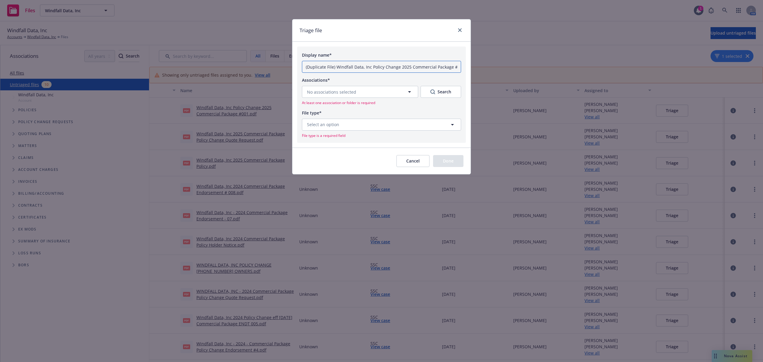
type input "(Duplicate File) Windfall Data, Inc Policy Change 2025 Commercial Package #001.…"
click at [348, 92] on span "No associations selected" at bounding box center [331, 92] width 49 height 6
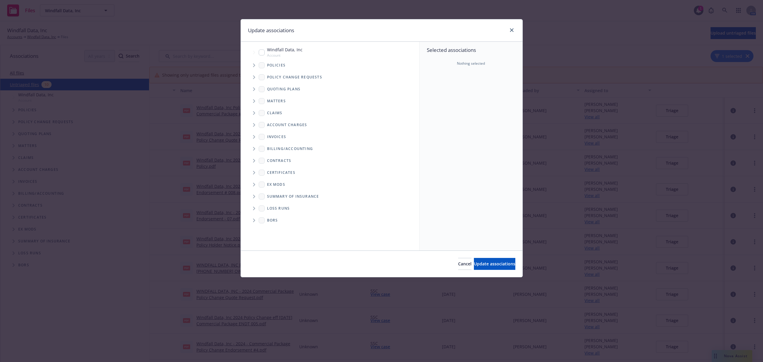
click at [253, 63] on span "Tree Example" at bounding box center [254, 65] width 10 height 10
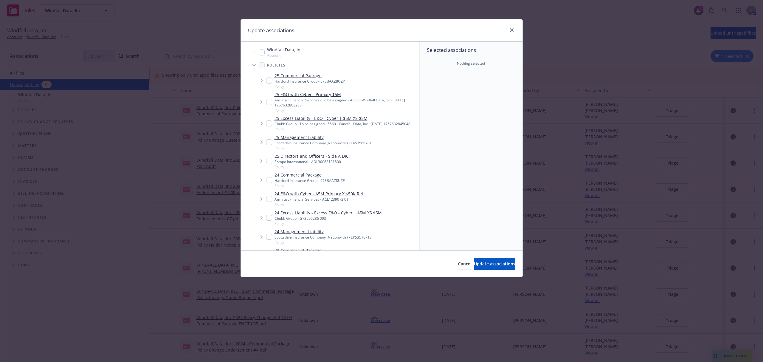
click at [269, 82] on input "Tree Example" at bounding box center [269, 80] width 6 height 6
checkbox input "true"
click at [476, 259] on button "Update associations" at bounding box center [494, 264] width 41 height 12
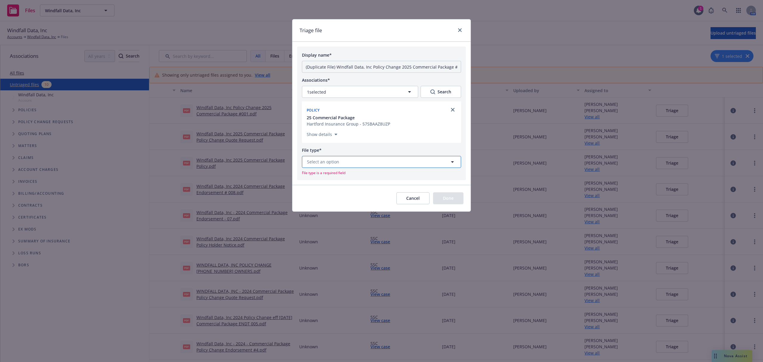
click at [350, 164] on button "Select an option" at bounding box center [381, 162] width 159 height 12
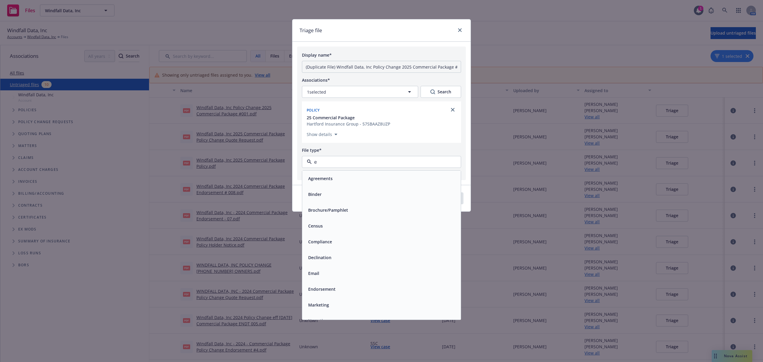
type input "en"
click at [323, 213] on span "Endorsement" at bounding box center [321, 210] width 27 height 6
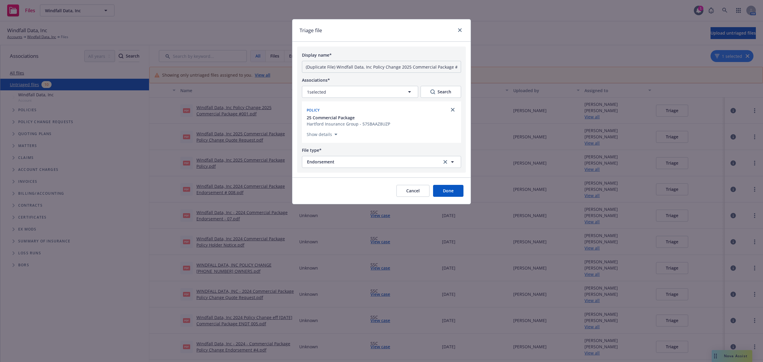
click at [437, 189] on button "Done" at bounding box center [448, 191] width 30 height 12
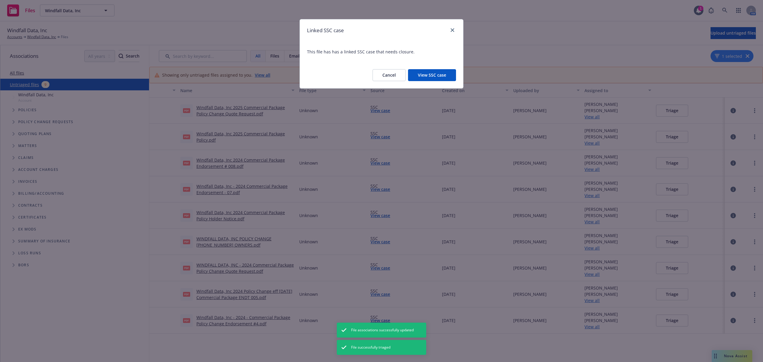
click at [439, 73] on button "View SSC case" at bounding box center [432, 75] width 48 height 12
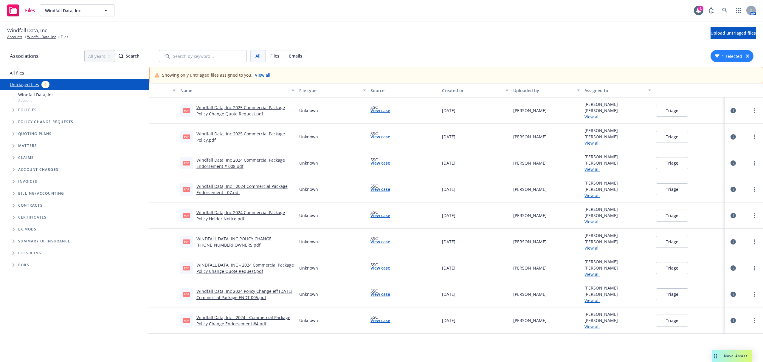
click at [247, 109] on link "Windfall Data, Inc 2025 Commercial Package Policy Change Quote Request.pdf" at bounding box center [240, 111] width 88 height 12
click at [664, 108] on button "Triage" at bounding box center [672, 111] width 32 height 12
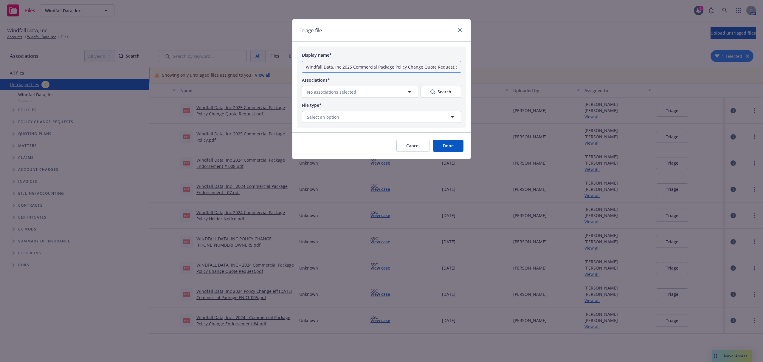
click at [305, 67] on input "Windfall Data, Inc 2025 Commercial Package Policy Change Quote Request.pdf" at bounding box center [381, 67] width 159 height 12
paste input "09/16/2025 to 09/16/2026"
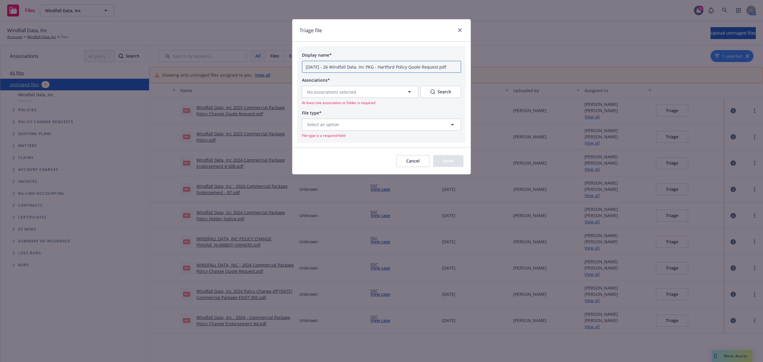
type input "9.16.25 - 26 Windfall Data, Inc PKG - Hartford Policy Quote Request.pdf"
click at [353, 92] on span "No associations selected" at bounding box center [331, 92] width 49 height 6
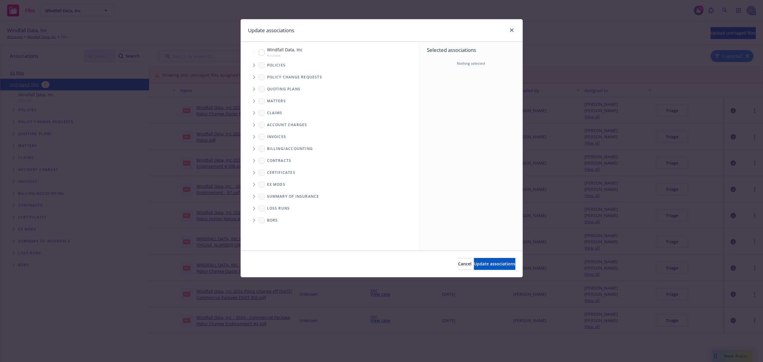
click at [255, 66] on icon "Tree Example" at bounding box center [254, 65] width 2 height 4
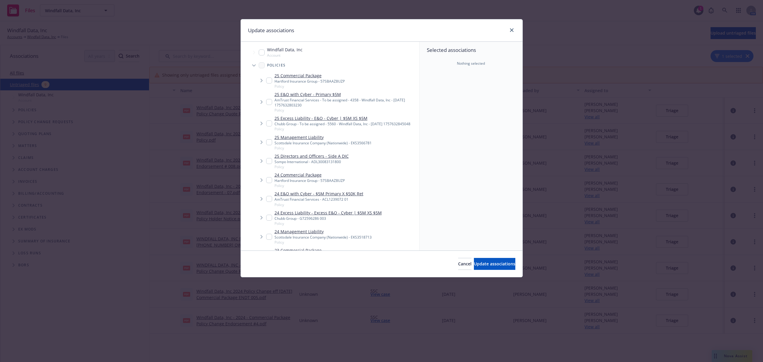
click at [267, 80] on input "Tree Example" at bounding box center [269, 80] width 6 height 6
checkbox input "true"
click at [486, 262] on span "Update associations" at bounding box center [494, 264] width 41 height 6
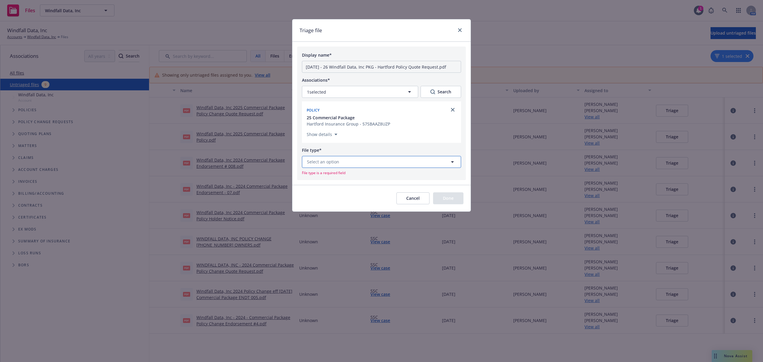
click at [384, 163] on button "Select an option" at bounding box center [381, 162] width 159 height 12
type input "quote"
click at [350, 196] on div "Quote received" at bounding box center [381, 194] width 151 height 9
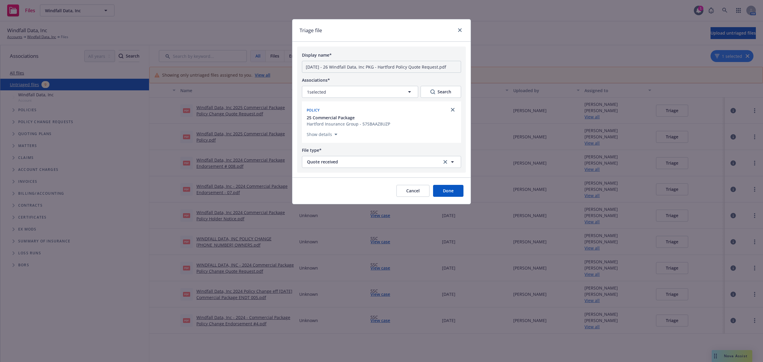
click at [448, 192] on button "Done" at bounding box center [448, 191] width 30 height 12
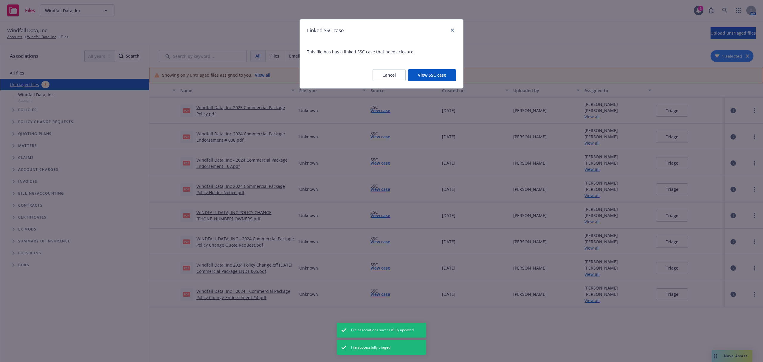
click at [427, 81] on button "View SSC case" at bounding box center [432, 75] width 48 height 12
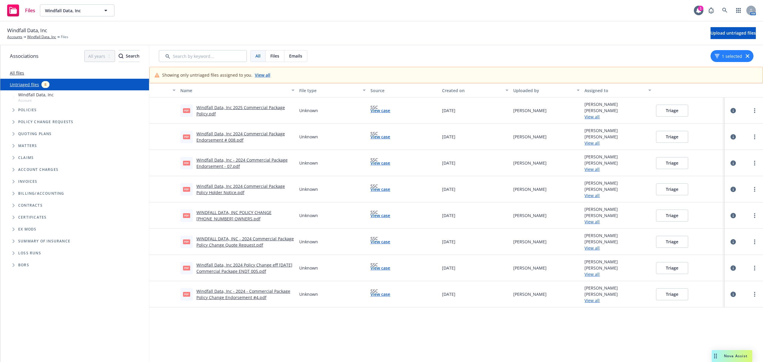
click at [224, 105] on link "Windfall Data, Inc 2025 Commercial Package Policy.pdf" at bounding box center [240, 111] width 88 height 12
click at [751, 110] on link "more" at bounding box center [754, 110] width 7 height 7
click at [726, 125] on link "Archive" at bounding box center [725, 123] width 52 height 12
click at [671, 109] on button "Triage" at bounding box center [672, 111] width 32 height 12
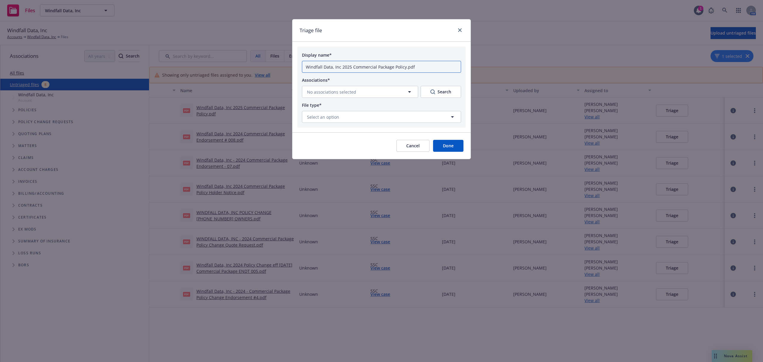
click at [303, 67] on input "Windfall Data, Inc 2025 Commercial Package Policy.pdf" at bounding box center [381, 67] width 159 height 12
paste input "09/16/2025 to 09/16/2026"
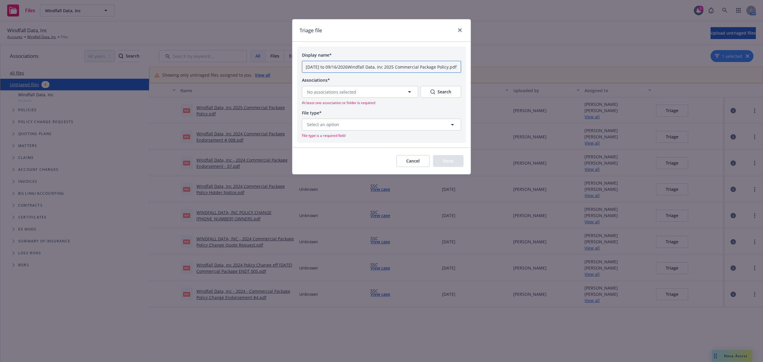
drag, startPoint x: 358, startPoint y: 68, endPoint x: 258, endPoint y: 52, distance: 101.3
click at [258, 52] on div "Triage file Display name* 09/16/2025 to 09/16/2026Windfall Data, Inc 2025 Comme…" at bounding box center [381, 181] width 763 height 362
type input "(Duplicate File) Windfall Data, Inc 2025 Commercial Package Policy.pdf"
click at [336, 91] on span "No associations selected" at bounding box center [331, 92] width 49 height 6
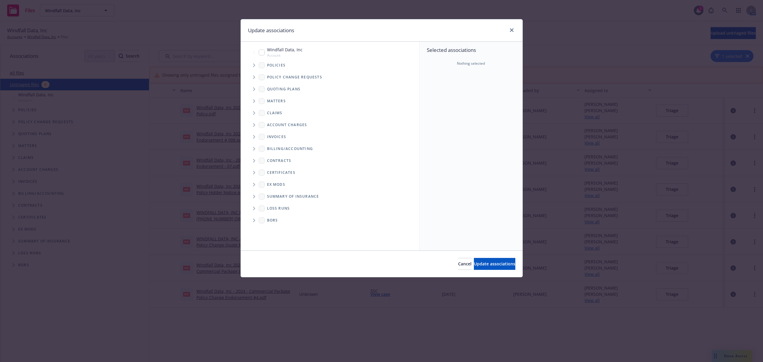
click at [254, 63] on icon "Tree Example" at bounding box center [254, 65] width 2 height 4
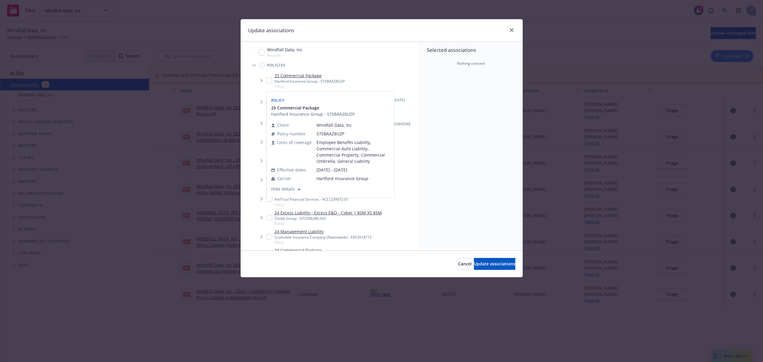
click at [272, 83] on div "25 Commercial Package Hartford Insurance Group - 57SBAAZ8UZP Policy" at bounding box center [305, 80] width 79 height 16
checkbox input "true"
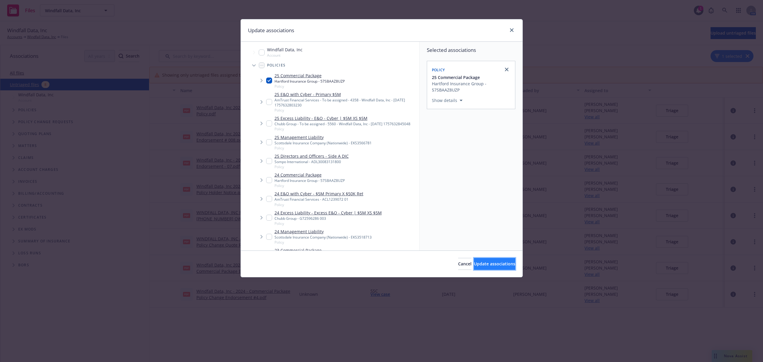
click at [474, 258] on button "Update associations" at bounding box center [494, 264] width 41 height 12
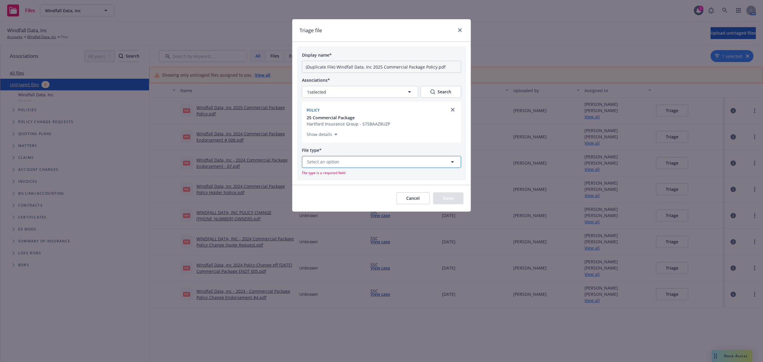
click at [362, 159] on button "Select an option" at bounding box center [381, 162] width 159 height 12
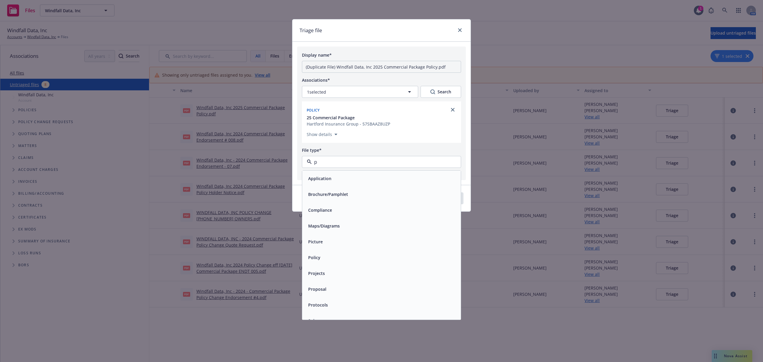
type input "po"
click at [330, 179] on div "Policy" at bounding box center [381, 178] width 151 height 9
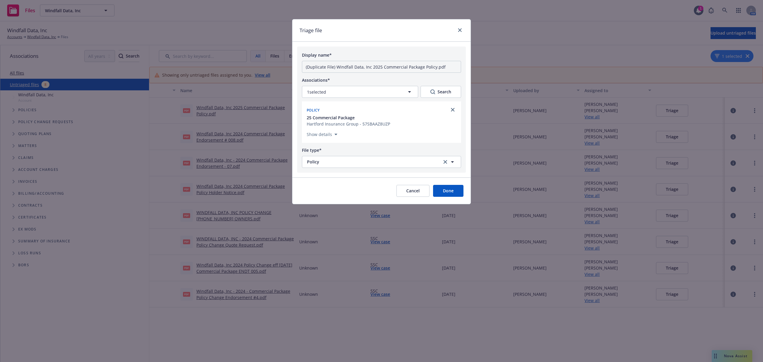
click at [445, 194] on button "Done" at bounding box center [448, 191] width 30 height 12
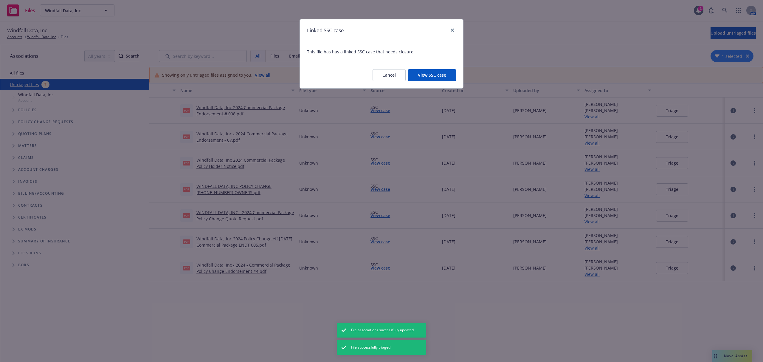
click at [440, 72] on button "View SSC case" at bounding box center [432, 75] width 48 height 12
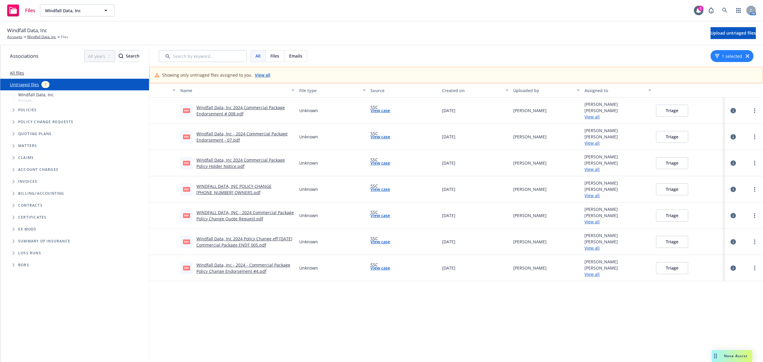
click at [210, 111] on link "Windfall Data, Inc 2024 Commercial Package Endorsement # 008.pdf" at bounding box center [240, 111] width 88 height 12
click at [754, 112] on icon "more" at bounding box center [754, 110] width 1 height 5
click at [723, 121] on link "Archive" at bounding box center [725, 123] width 52 height 12
click at [672, 110] on button "Triage" at bounding box center [672, 111] width 32 height 12
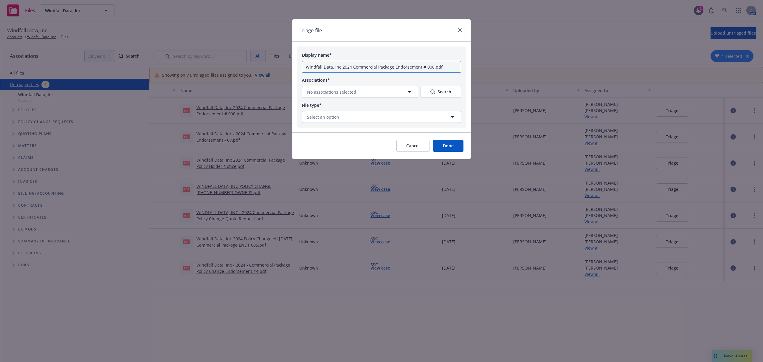
click at [304, 69] on input "Windfall Data, Inc 2024 Commercial Package Endorsement # 008.pdf" at bounding box center [381, 67] width 159 height 12
click at [306, 69] on input "Windfall Data, Inc 2024 Commercial Package Endorsement # 008.pdf" at bounding box center [381, 67] width 159 height 12
paste input "(Duplicate File)"
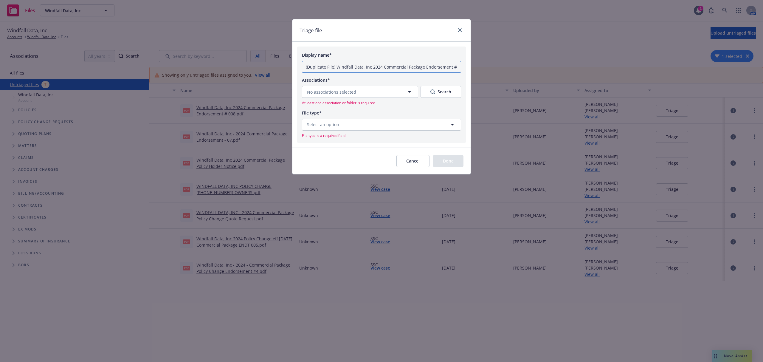
type input "(Duplicate File) Windfall Data, Inc 2024 Commercial Package Endorsement # 008.p…"
click at [317, 94] on span "No associations selected" at bounding box center [331, 92] width 49 height 6
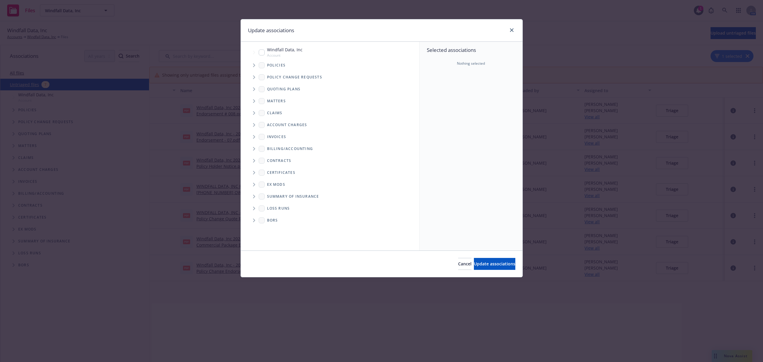
click at [254, 66] on icon "Tree Example" at bounding box center [254, 65] width 2 height 4
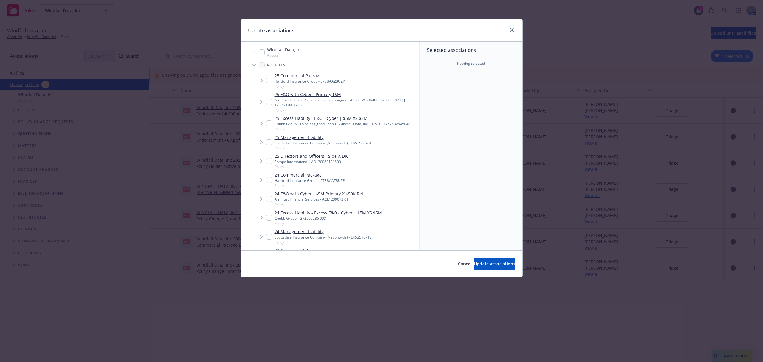
click at [267, 79] on input "Tree Example" at bounding box center [269, 80] width 6 height 6
checkbox input "true"
click at [487, 265] on span "Update associations" at bounding box center [494, 264] width 41 height 6
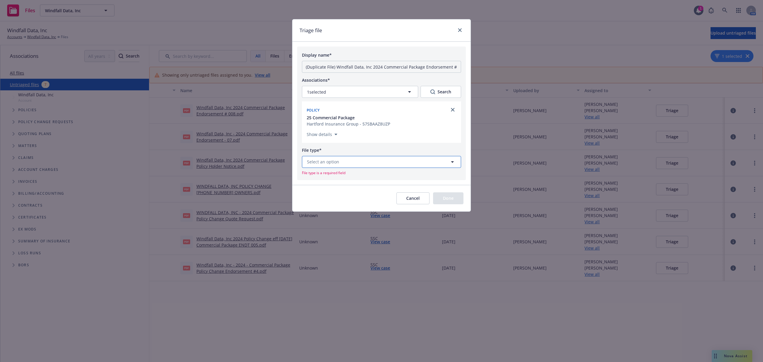
click at [348, 164] on button "Select an option" at bounding box center [381, 162] width 159 height 12
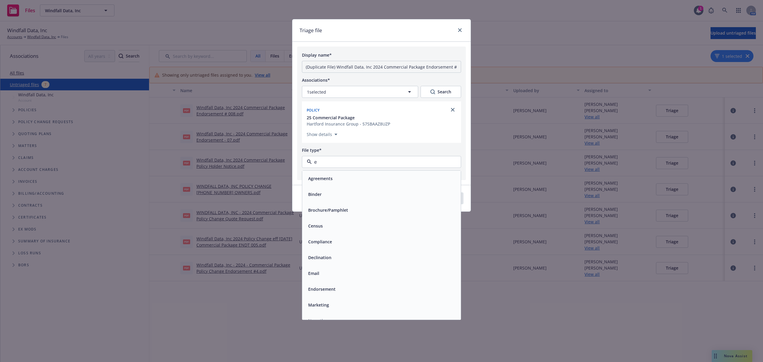
type input "en"
click at [330, 207] on span "Endorsement" at bounding box center [321, 210] width 27 height 6
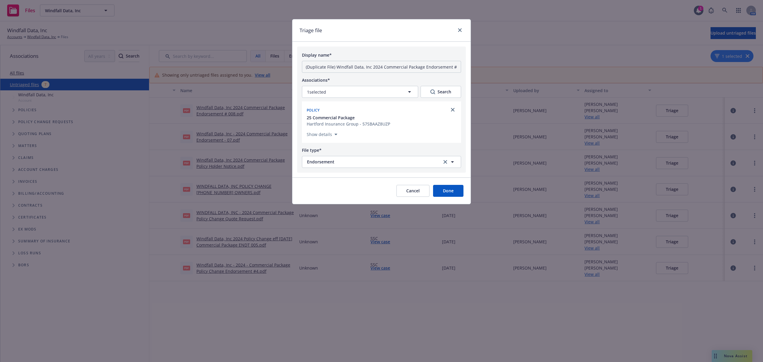
click at [451, 191] on button "Done" at bounding box center [448, 191] width 30 height 12
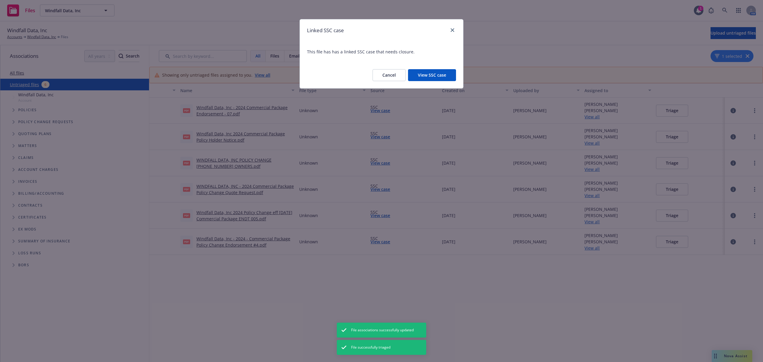
click at [430, 75] on button "View SSC case" at bounding box center [432, 75] width 48 height 12
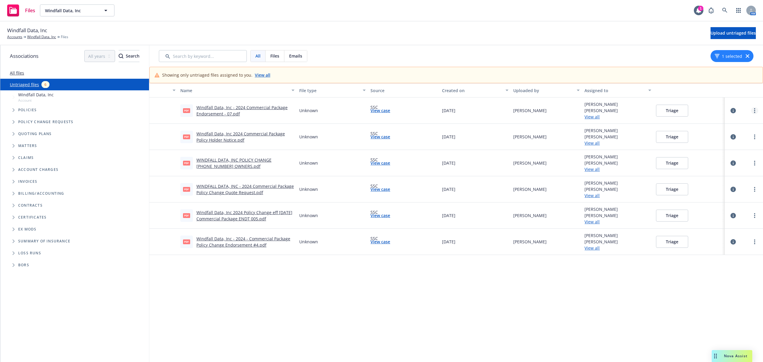
click at [751, 113] on link "more" at bounding box center [754, 110] width 7 height 7
click at [726, 128] on link "Archive" at bounding box center [725, 123] width 52 height 12
click at [664, 109] on button "Triage" at bounding box center [672, 111] width 32 height 12
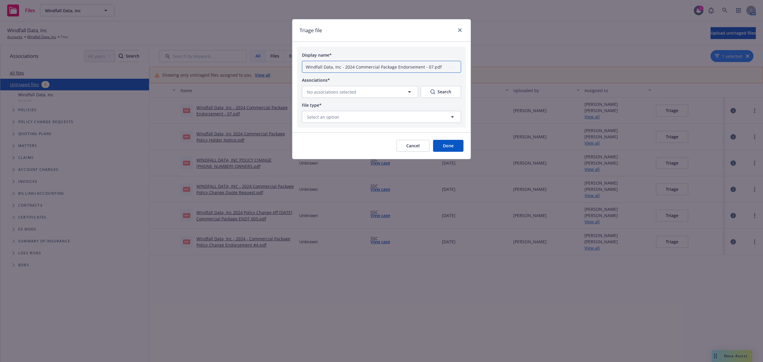
drag, startPoint x: 305, startPoint y: 66, endPoint x: 315, endPoint y: 64, distance: 9.7
click at [305, 66] on input "Windfall Data, Inc - 2024 Commercial Package Endorsement - 07.pdf" at bounding box center [381, 67] width 159 height 12
paste input "Link to tracking SSC case here"
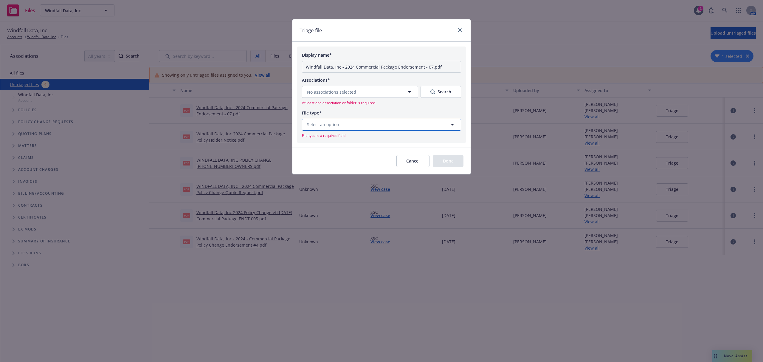
click at [345, 122] on button "Select an option" at bounding box center [381, 125] width 159 height 12
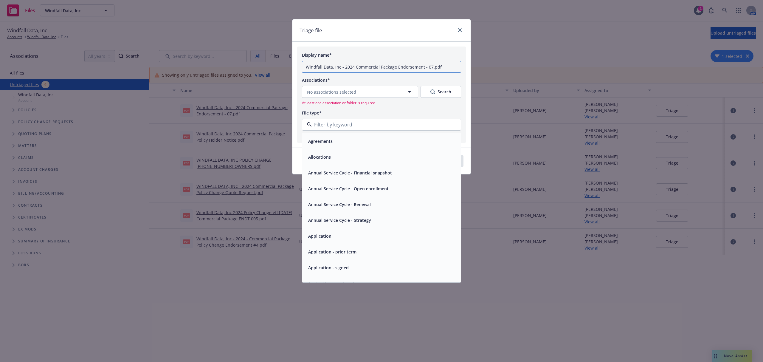
click at [303, 66] on input "Windfall Data, Inc - 2024 Commercial Package Endorsement - 07.pdf" at bounding box center [381, 67] width 159 height 12
paste input "(Duplicate File)"
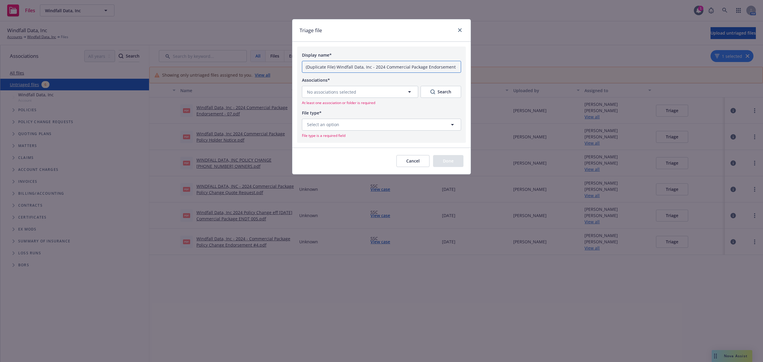
type input "(Duplicate File) Windfall Data, Inc - 2024 Commercial Package Endorsement - 07.…"
click at [317, 94] on span "No associations selected" at bounding box center [331, 92] width 49 height 6
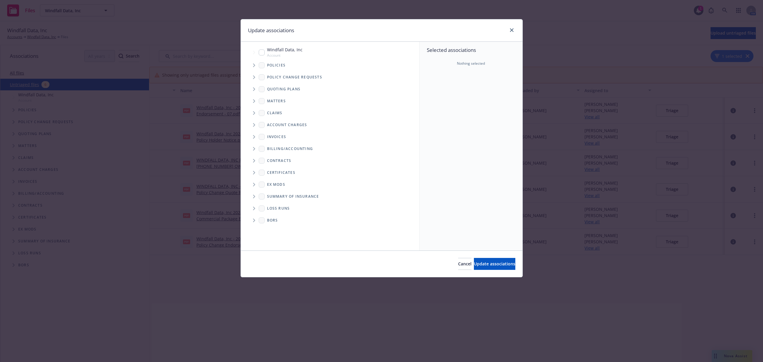
click at [254, 66] on icon "Tree Example" at bounding box center [254, 65] width 2 height 4
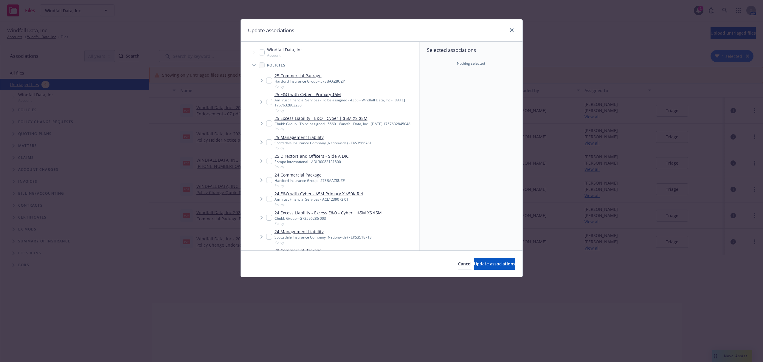
click at [268, 183] on input "Tree Example" at bounding box center [269, 180] width 6 height 6
checkbox input "true"
click at [495, 266] on span "Update associations" at bounding box center [494, 264] width 41 height 6
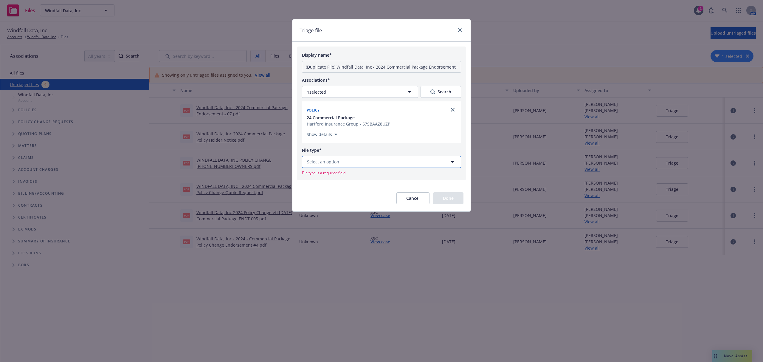
click at [315, 157] on button "Select an option" at bounding box center [381, 162] width 159 height 12
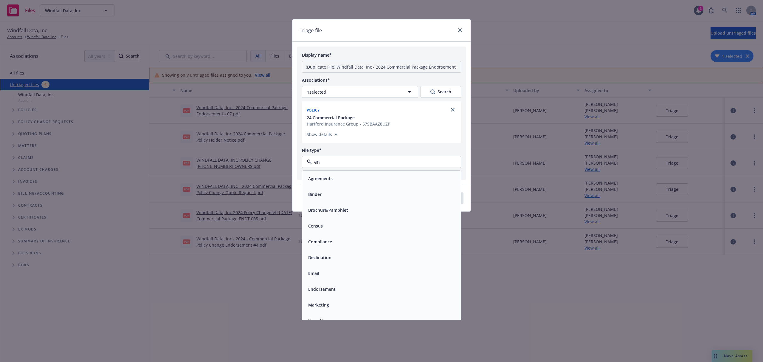
type input "end"
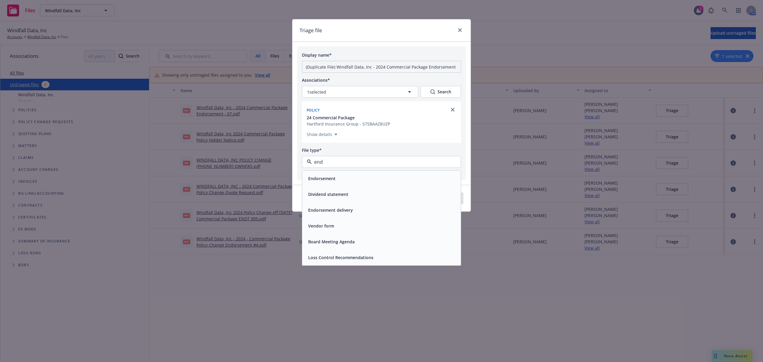
click at [331, 184] on div "Endorsement" at bounding box center [381, 178] width 159 height 16
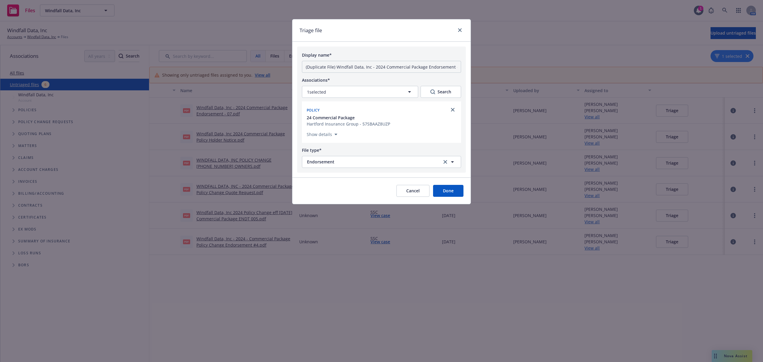
click at [462, 194] on button "Done" at bounding box center [448, 191] width 30 height 12
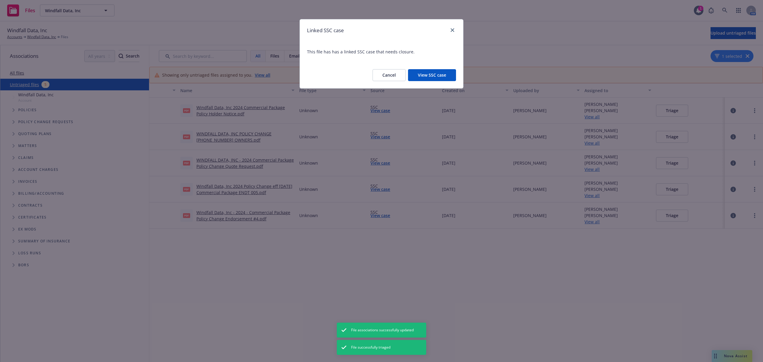
click at [431, 74] on button "View SSC case" at bounding box center [432, 75] width 48 height 12
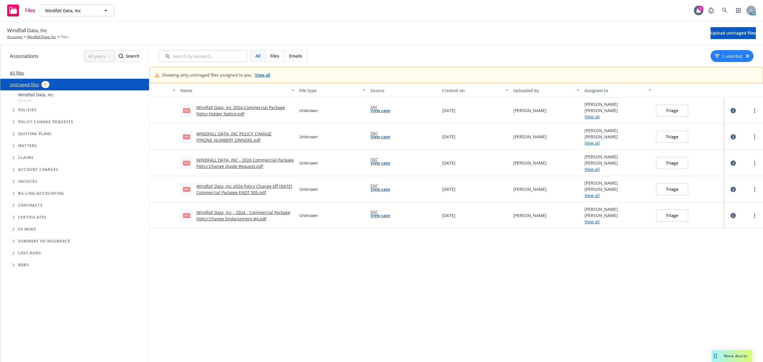
click at [212, 114] on link "Windfall Data, Inc 2024 Commercial Package Policy Holder Notice.pdf" at bounding box center [240, 111] width 88 height 12
click at [751, 110] on link "more" at bounding box center [754, 110] width 7 height 7
click at [725, 120] on link "Archive" at bounding box center [725, 123] width 52 height 12
click at [665, 108] on button "Triage" at bounding box center [672, 111] width 32 height 12
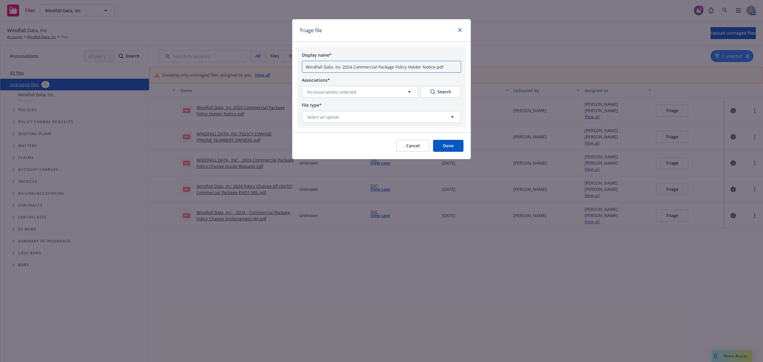
click at [305, 69] on input "Windfall Data, Inc 2024 Commercial Package Policy Holder Notice.pdf" at bounding box center [381, 67] width 159 height 12
paste input "(Duplicate File)"
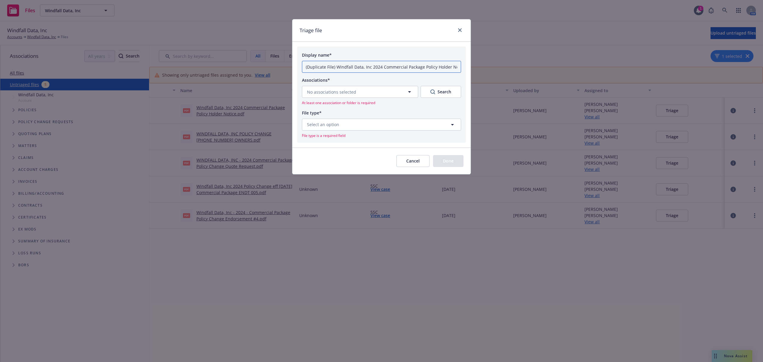
type input "(Duplicate File) Windfall Data, Inc 2024 Commercial Package Policy Holder Notic…"
click at [349, 94] on span "No associations selected" at bounding box center [331, 92] width 49 height 6
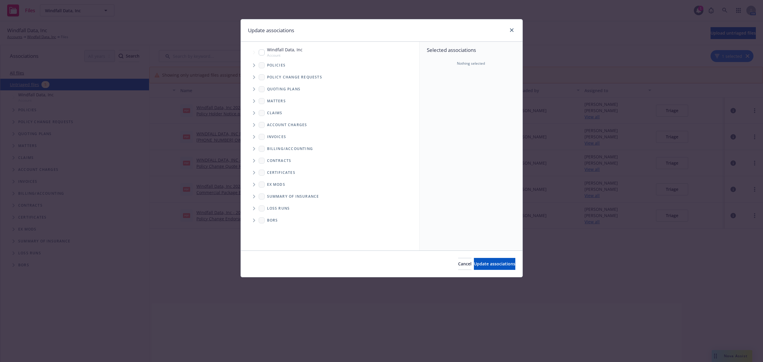
click at [253, 66] on icon "Tree Example" at bounding box center [254, 65] width 2 height 4
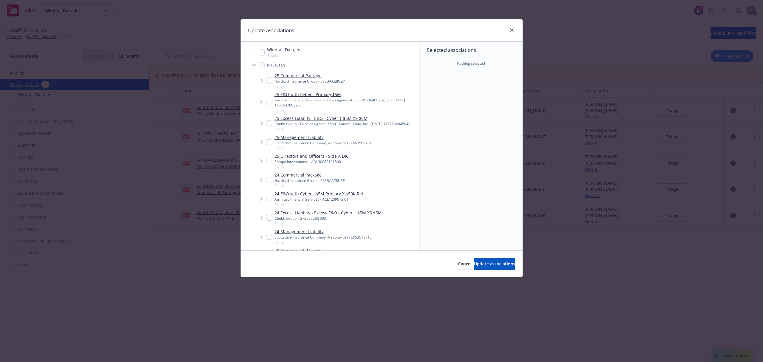
click at [266, 181] on div "24 Commercial Package Hartford Insurance Group - 57SBAAZ8UZP Policy" at bounding box center [336, 179] width 165 height 19
checkbox input "true"
click at [474, 268] on button "Update associations" at bounding box center [494, 264] width 41 height 12
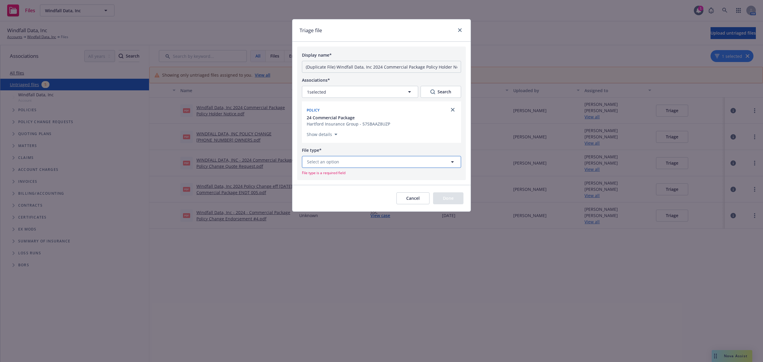
click at [349, 162] on button "Select an option" at bounding box center [381, 162] width 159 height 12
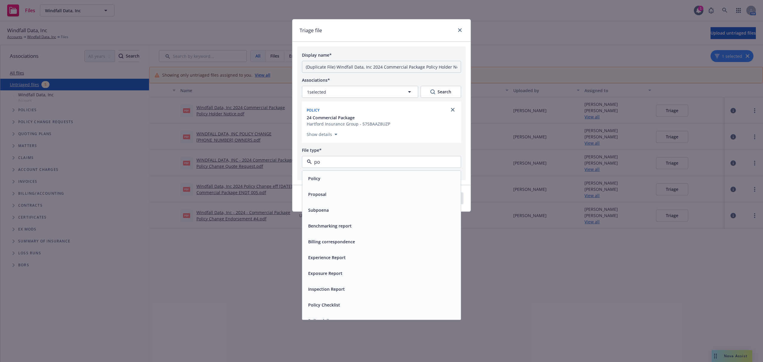
type input "p"
type input "noti"
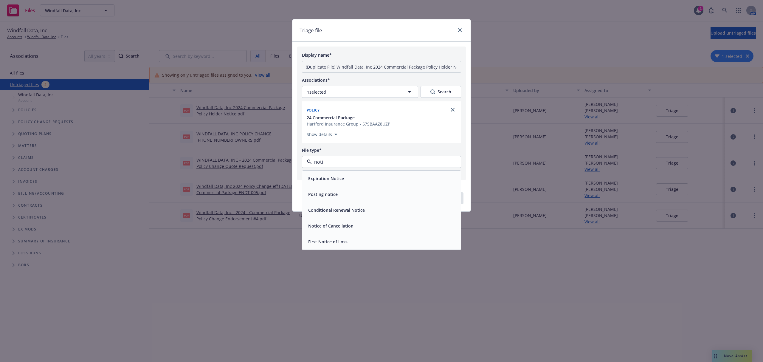
click at [343, 195] on div "Posting notice" at bounding box center [381, 194] width 151 height 9
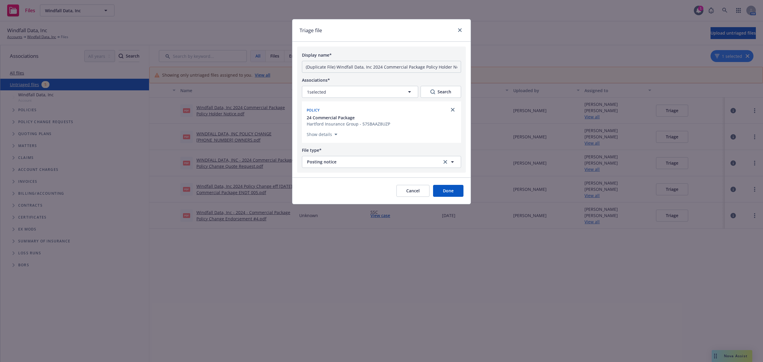
click at [450, 193] on button "Done" at bounding box center [448, 191] width 30 height 12
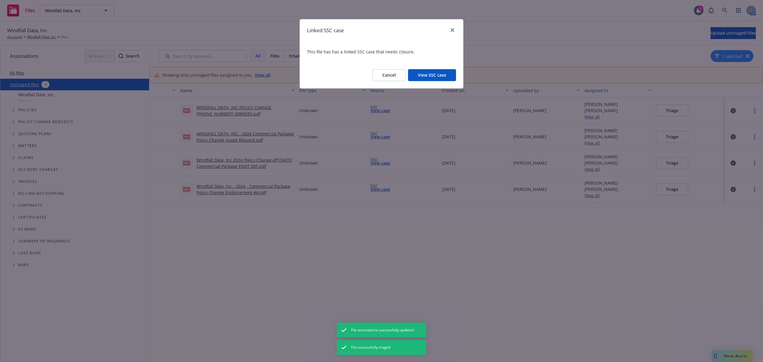
click at [428, 83] on div "Cancel View SSC case" at bounding box center [381, 75] width 163 height 26
click at [423, 76] on button "View SSC case" at bounding box center [432, 75] width 48 height 12
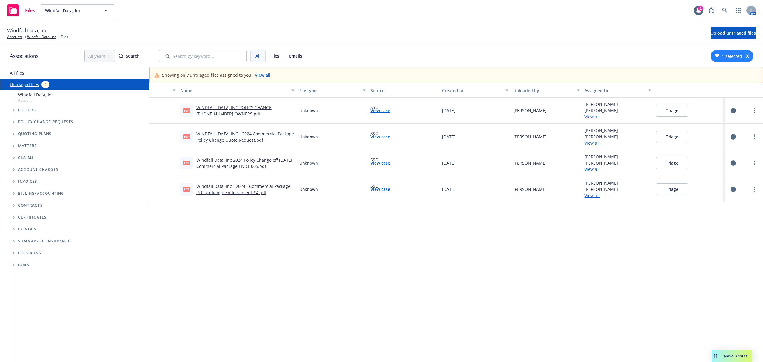
click at [270, 107] on link "WINDFALL DATA, INC POLICY CHANGE (006) 2024 BUSINESS OWNERS.pdf" at bounding box center [233, 111] width 75 height 12
click at [754, 112] on circle "more" at bounding box center [754, 112] width 1 height 1
click at [732, 126] on link "Archive" at bounding box center [725, 123] width 52 height 12
click at [664, 108] on button "Triage" at bounding box center [672, 111] width 32 height 12
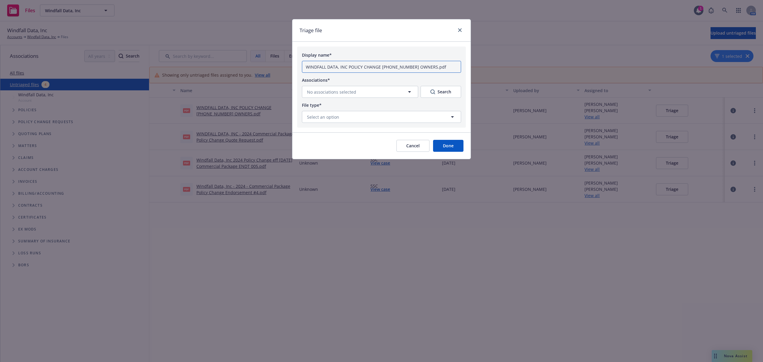
click at [303, 69] on input "WINDFALL DATA, INC POLICY CHANGE (006) 2024 BUSINESS OWNERS.pdf" at bounding box center [381, 67] width 159 height 12
paste input "(Duplicate File)"
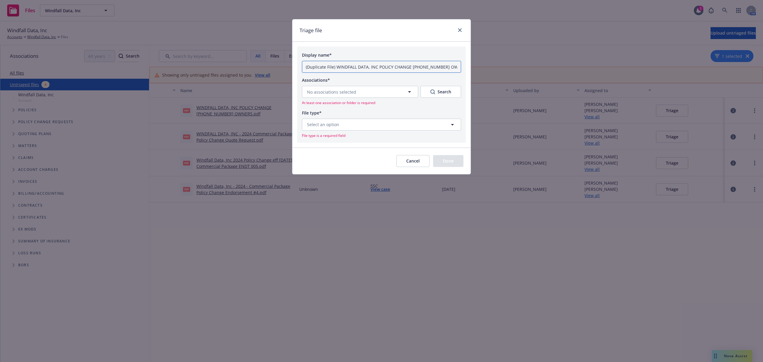
type input "(Duplicate File) WINDFALL DATA, INC POLICY CHANGE (006) 2024 BUSINESS OWNERS.pdf"
click at [332, 92] on span "No associations selected" at bounding box center [331, 92] width 49 height 6
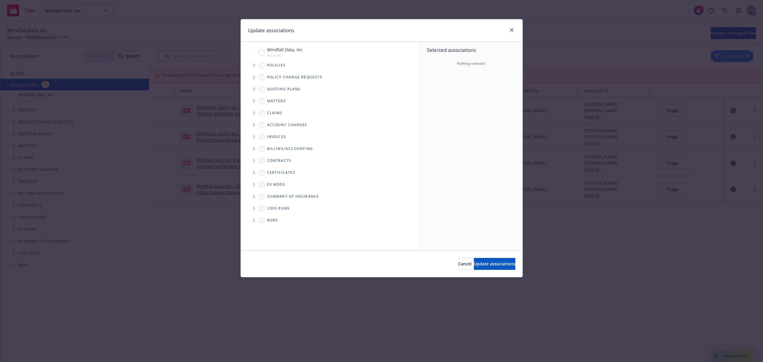
click at [253, 66] on icon "Tree Example" at bounding box center [254, 65] width 2 height 4
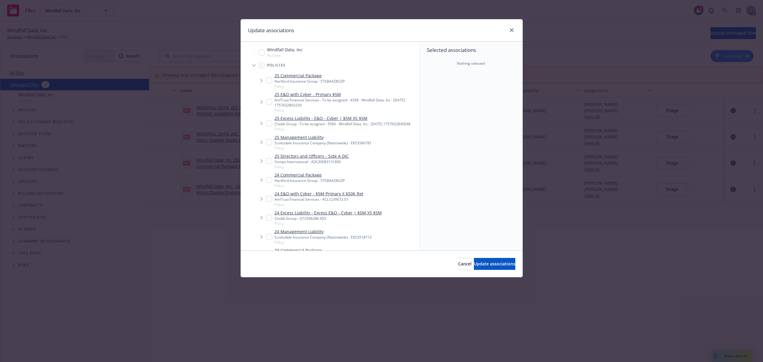
click at [268, 183] on input "Tree Example" at bounding box center [269, 180] width 6 height 6
checkbox input "true"
click at [481, 265] on span "Update associations" at bounding box center [494, 264] width 41 height 6
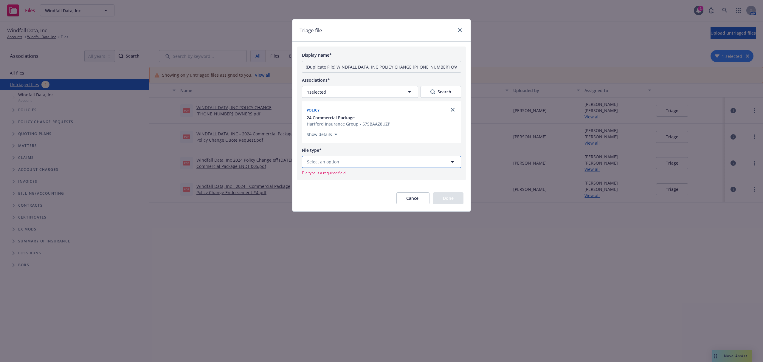
click at [364, 162] on button "Select an option" at bounding box center [381, 162] width 159 height 12
type input "end"
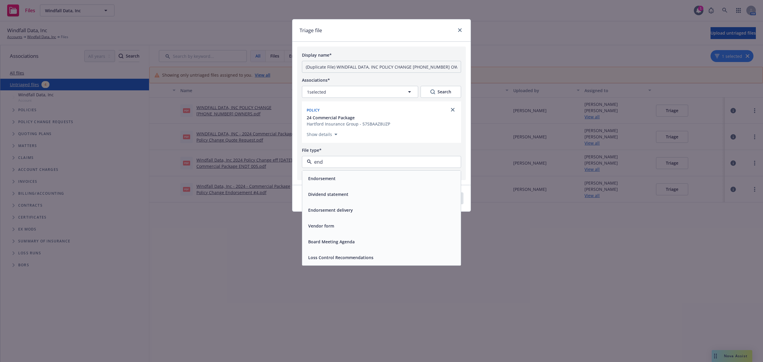
click at [350, 179] on div "Endorsement" at bounding box center [381, 178] width 151 height 9
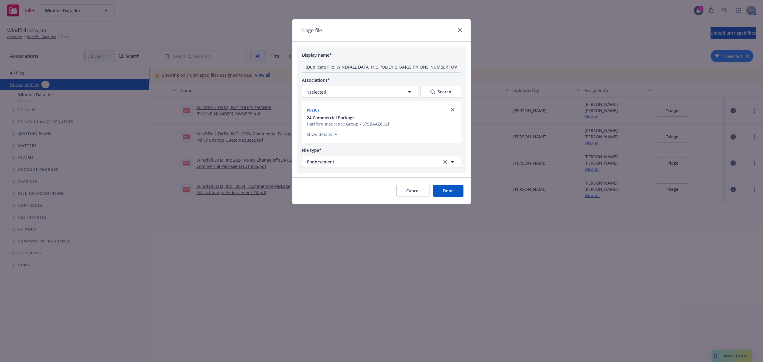
click at [452, 197] on div "Cancel Done" at bounding box center [381, 190] width 178 height 27
click at [449, 191] on button "Done" at bounding box center [448, 191] width 30 height 12
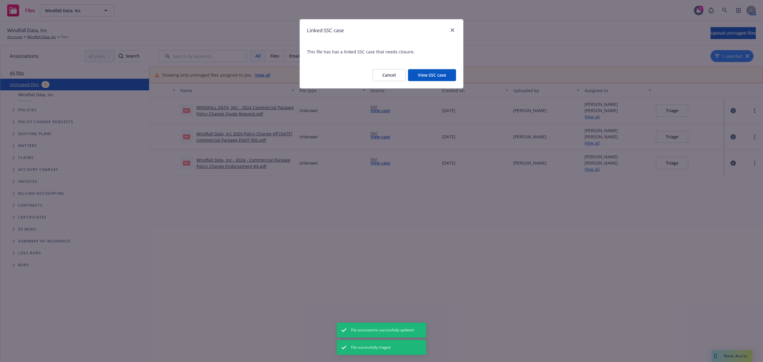
click at [444, 72] on button "View SSC case" at bounding box center [432, 75] width 48 height 12
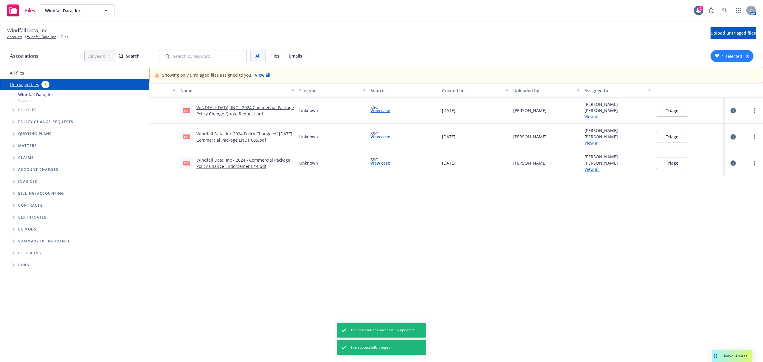
click at [242, 114] on link "WINDFALL DATA, INC - 2024 Commercial Package Policy Change Quote Request.pdf" at bounding box center [244, 111] width 97 height 12
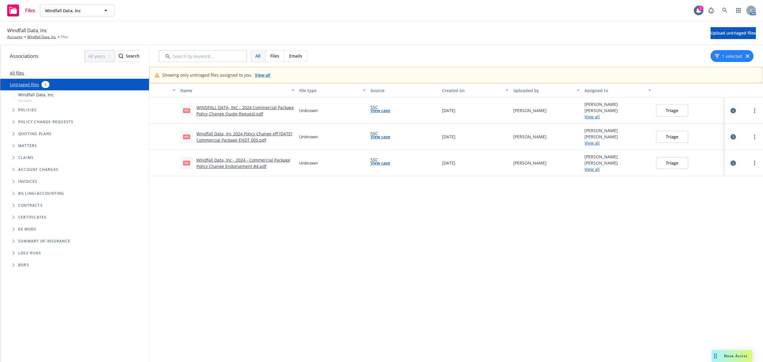
click at [753, 115] on div at bounding box center [743, 111] width 33 height 12
click at [751, 111] on link "more" at bounding box center [754, 110] width 7 height 7
click at [718, 128] on link "Archive" at bounding box center [725, 123] width 52 height 12
click at [661, 106] on button "Triage" at bounding box center [672, 111] width 32 height 12
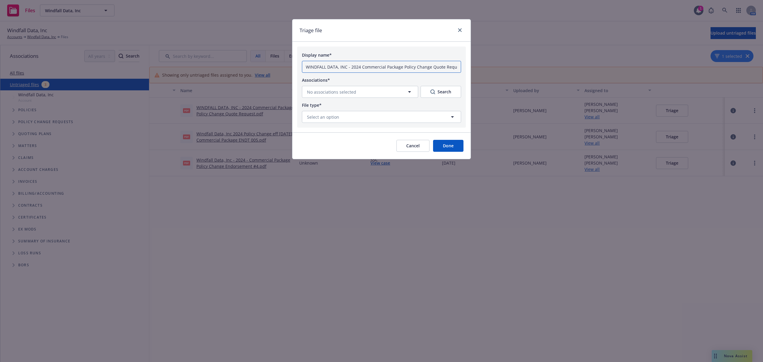
click at [308, 66] on input "WINDFALL DATA, INC - 2024 Commercial Package Policy Change Quote Request.pdf" at bounding box center [381, 67] width 159 height 12
paste input "(Duplicate File)"
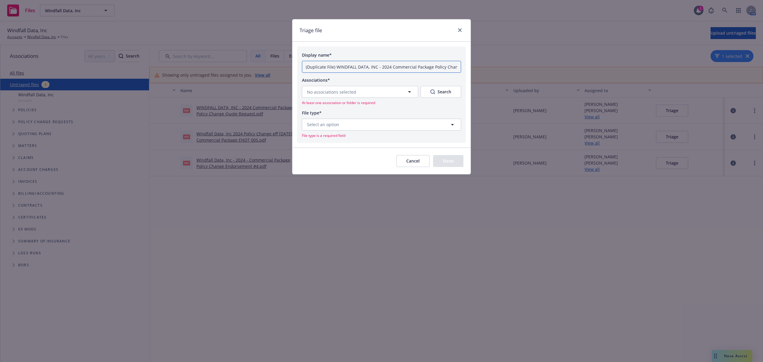
type input "(Duplicate File) WINDFALL DATA, INC - 2024 Commercial Package Policy Change Quo…"
click at [345, 93] on span "No associations selected" at bounding box center [331, 92] width 49 height 6
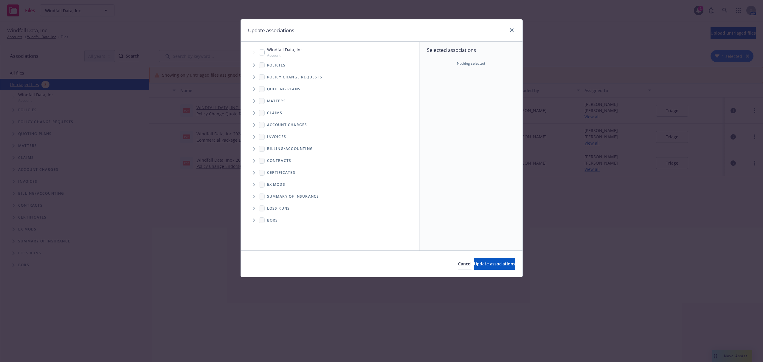
click at [254, 67] on span "Tree Example" at bounding box center [254, 65] width 10 height 10
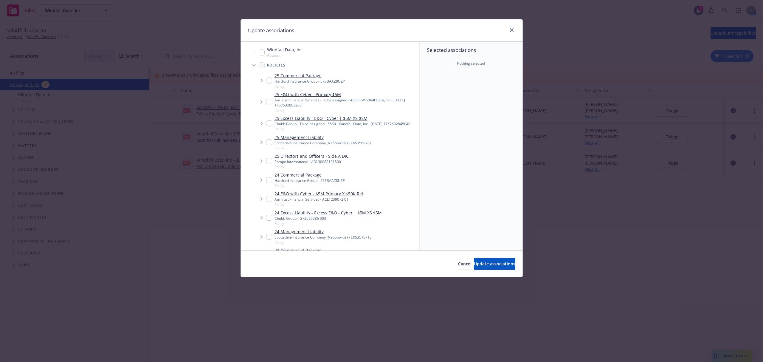
click at [268, 183] on input "Tree Example" at bounding box center [269, 180] width 6 height 6
checkbox input "true"
click at [474, 266] on button "Update associations" at bounding box center [494, 264] width 41 height 12
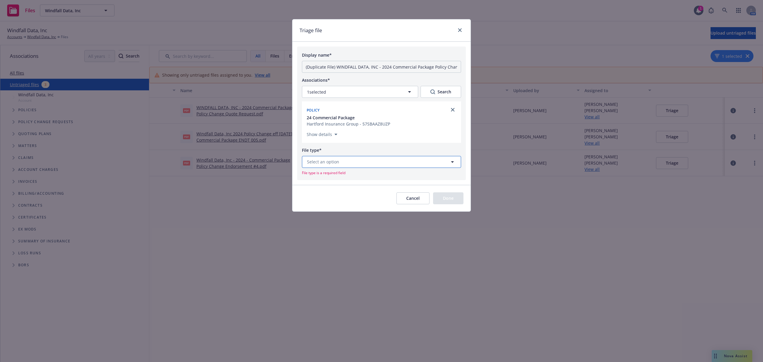
click at [336, 166] on button "Select an option" at bounding box center [381, 162] width 159 height 12
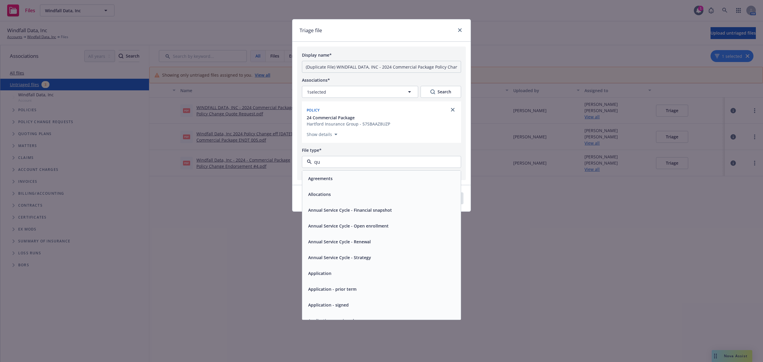
type input "quo"
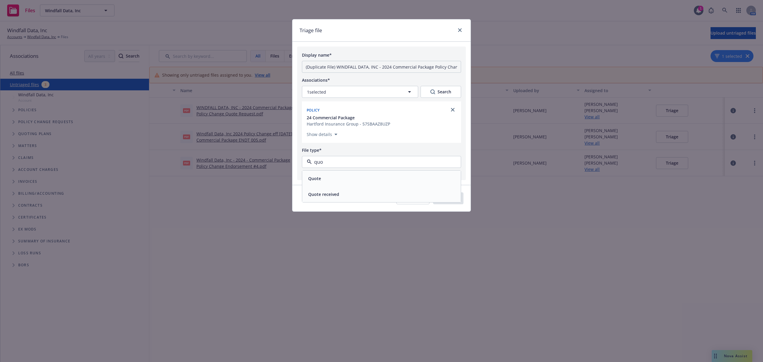
click at [333, 192] on span "Quote received" at bounding box center [323, 194] width 31 height 6
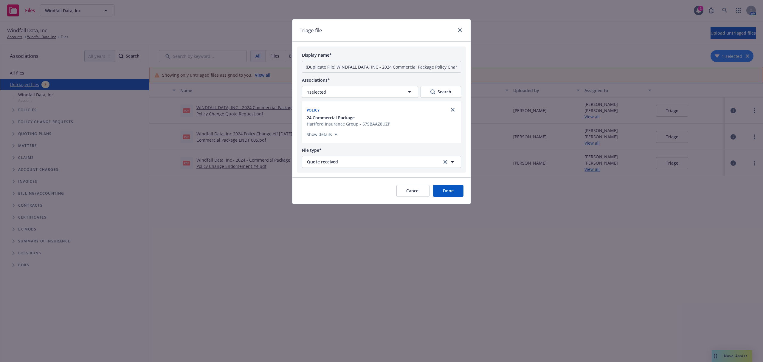
click at [448, 192] on button "Done" at bounding box center [448, 191] width 30 height 12
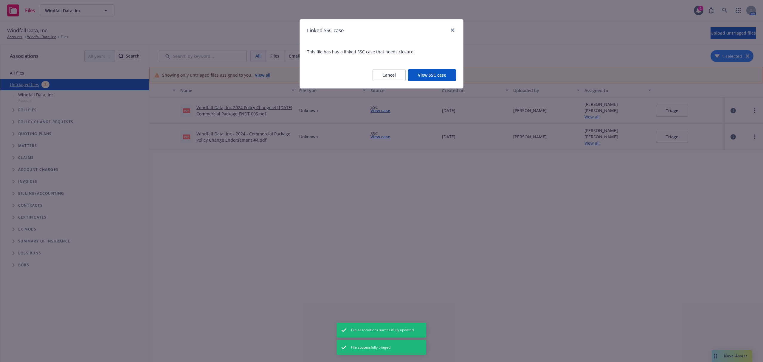
click at [434, 75] on button "View SSC case" at bounding box center [432, 75] width 48 height 12
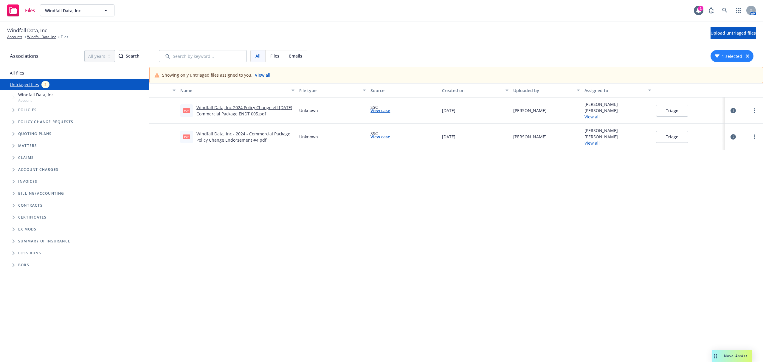
click at [751, 113] on div at bounding box center [754, 110] width 7 height 7
click at [751, 112] on link "more" at bounding box center [754, 110] width 7 height 7
click at [718, 125] on link "Archive" at bounding box center [725, 123] width 52 height 12
click at [656, 110] on button "Triage" at bounding box center [672, 111] width 32 height 12
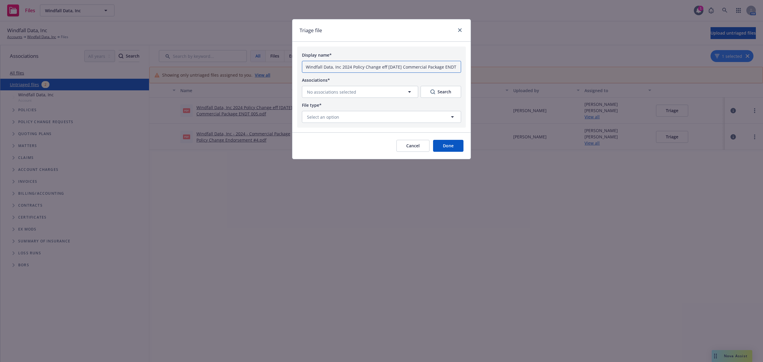
click at [305, 69] on input "Windfall Data, Inc 2024 Policy Change eff 04-05-2025 Commercial Package ENDT 00…" at bounding box center [381, 67] width 159 height 12
paste input "(Duplicate File)"
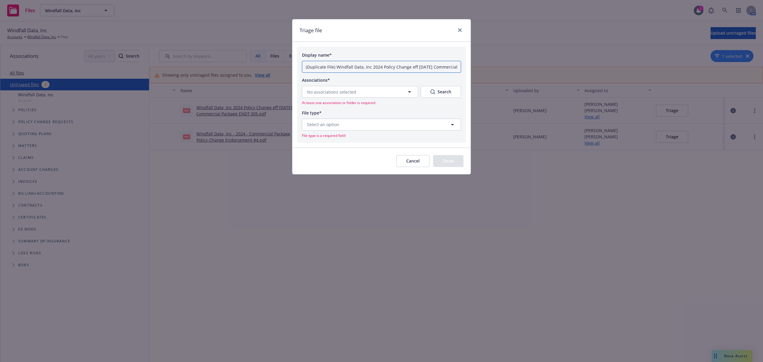
type input "(Duplicate File) Windfall Data, Inc 2024 Policy Change eff 04-05-2025 Commercia…"
click at [323, 95] on button "No associations selected" at bounding box center [360, 92] width 116 height 12
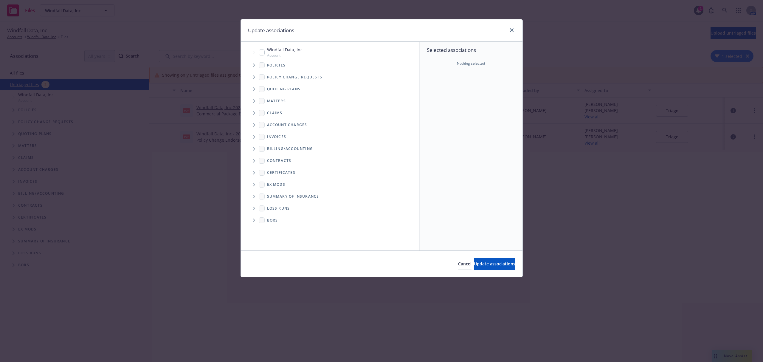
click at [254, 65] on icon "Tree Example" at bounding box center [254, 65] width 2 height 4
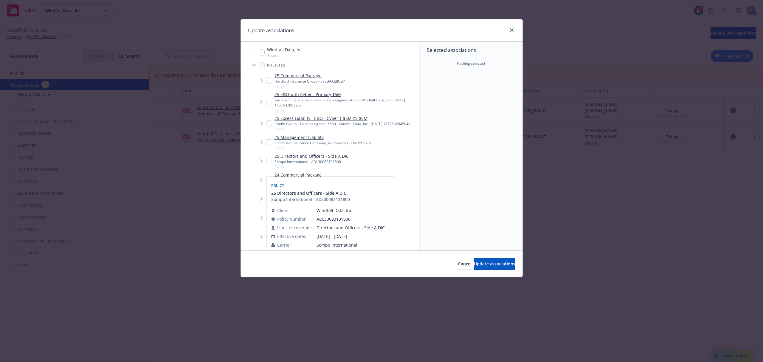
click at [266, 183] on div "Policy 25 Directors and Officers - Side A DIC Sompo International - ADL30083131…" at bounding box center [330, 220] width 128 height 87
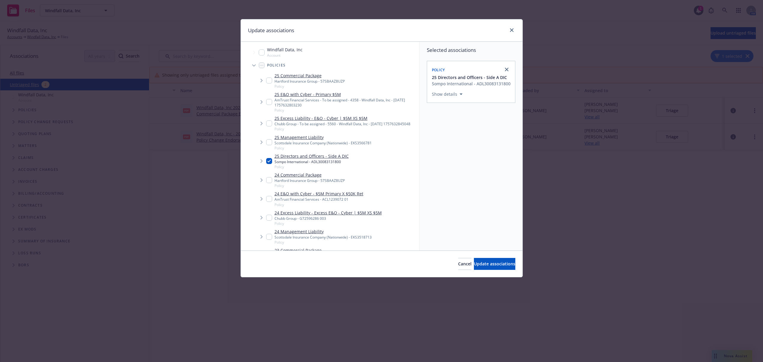
click at [270, 163] on input "Tree Example" at bounding box center [269, 161] width 6 height 6
checkbox input "false"
click at [269, 183] on input "Tree Example" at bounding box center [269, 180] width 6 height 6
checkbox input "true"
click at [484, 266] on span "Update associations" at bounding box center [494, 264] width 41 height 6
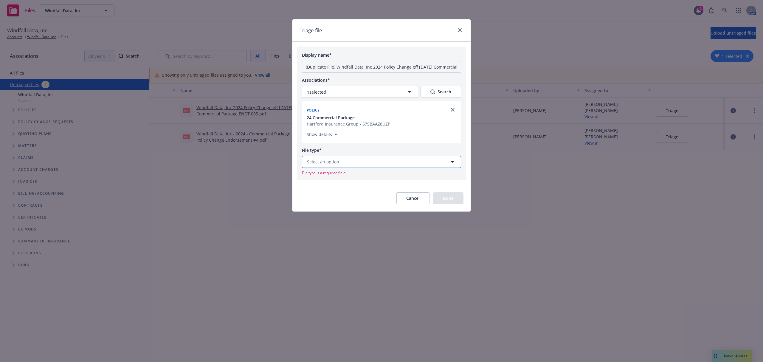
click at [345, 159] on button "Select an option" at bounding box center [381, 162] width 159 height 12
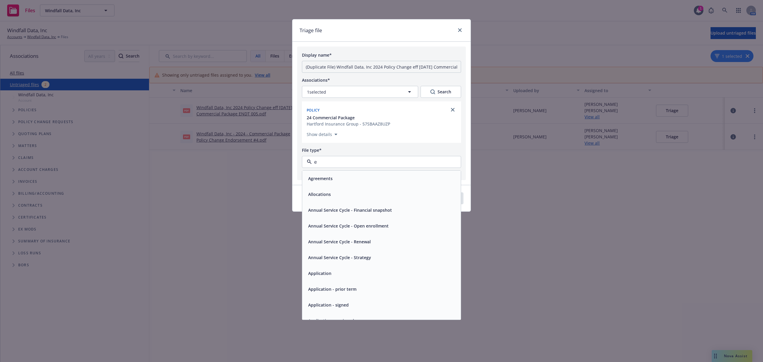
type input "en"
click at [341, 213] on div "Endorsement" at bounding box center [381, 210] width 151 height 9
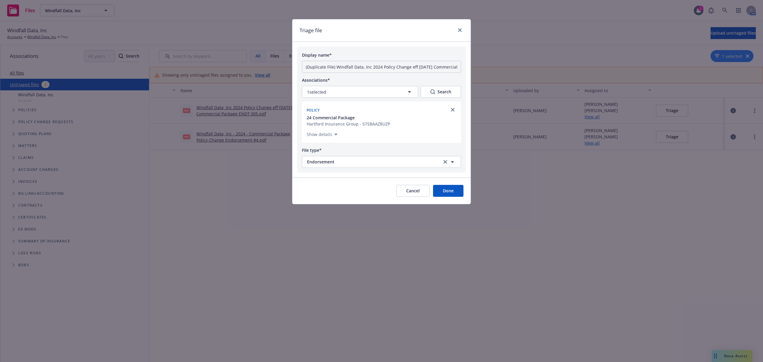
click at [442, 190] on button "Done" at bounding box center [448, 191] width 30 height 12
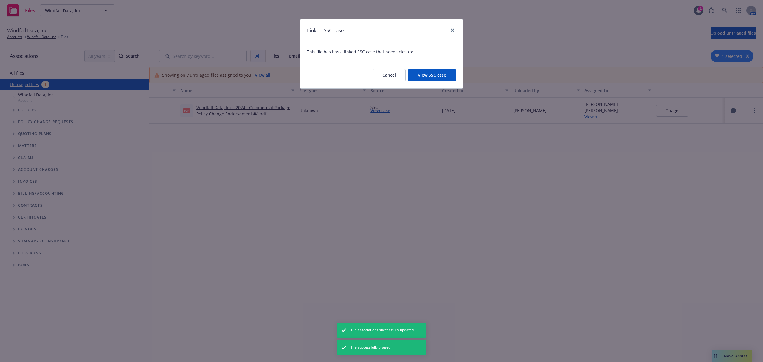
click at [439, 69] on div "Cancel View SSC case" at bounding box center [381, 75] width 163 height 26
click at [433, 76] on button "View SSC case" at bounding box center [432, 75] width 48 height 12
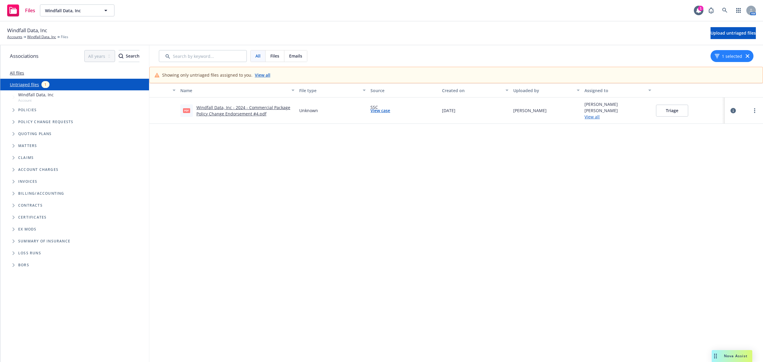
click at [751, 107] on div at bounding box center [754, 110] width 7 height 7
click at [754, 110] on circle "more" at bounding box center [754, 110] width 1 height 1
click at [724, 123] on link "Archive" at bounding box center [725, 123] width 52 height 12
click at [668, 118] on div "Triage" at bounding box center [688, 110] width 71 height 26
click at [665, 115] on button "Triage" at bounding box center [672, 111] width 32 height 12
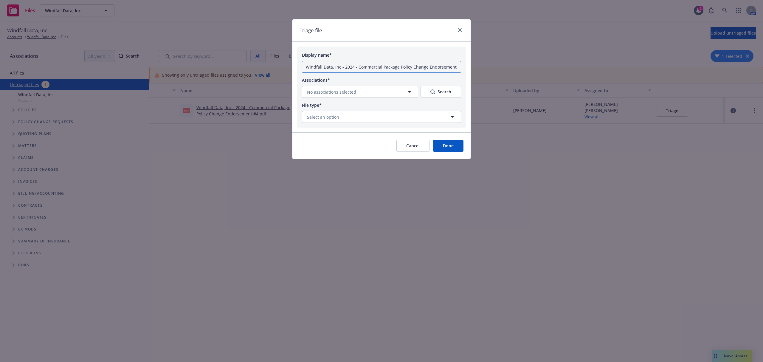
click at [303, 67] on input "Windfall Data, Inc - 2024 - Commercial Package Policy Change Endorsement #4.pdf" at bounding box center [381, 67] width 159 height 12
paste input "(Duplicate File)"
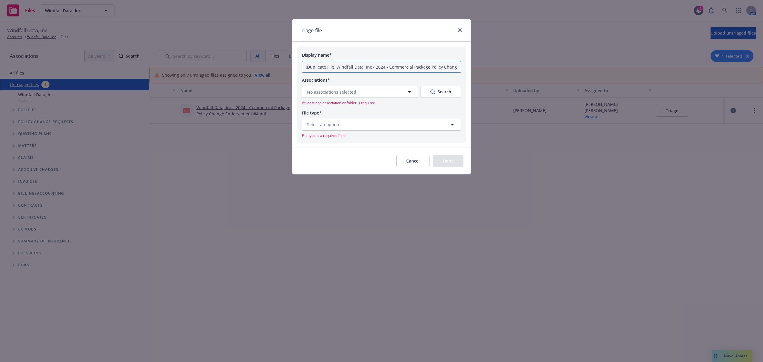
type input "(Duplicate File) Windfall Data, Inc - 2024 - Commercial Package Policy Change E…"
click at [333, 98] on button "No associations selected" at bounding box center [360, 92] width 116 height 12
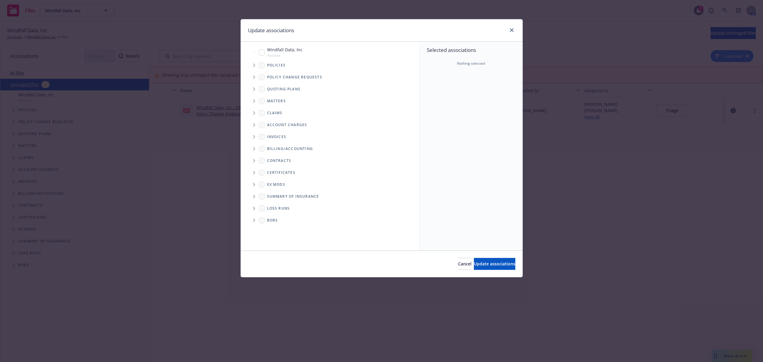
click at [254, 66] on icon "Tree Example" at bounding box center [254, 65] width 2 height 4
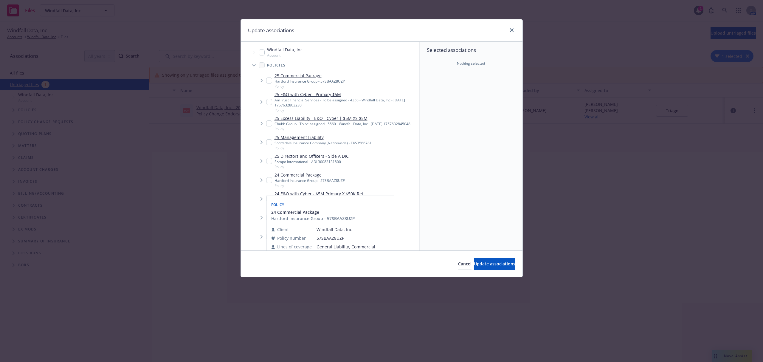
click at [269, 183] on input "Tree Example" at bounding box center [269, 180] width 6 height 6
checkbox input "true"
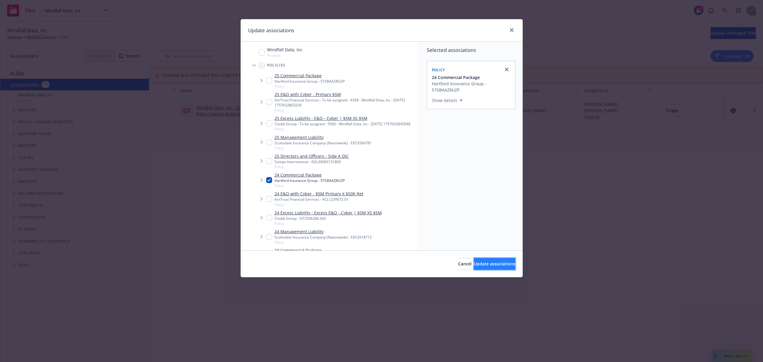
click at [474, 266] on button "Update associations" at bounding box center [494, 264] width 41 height 12
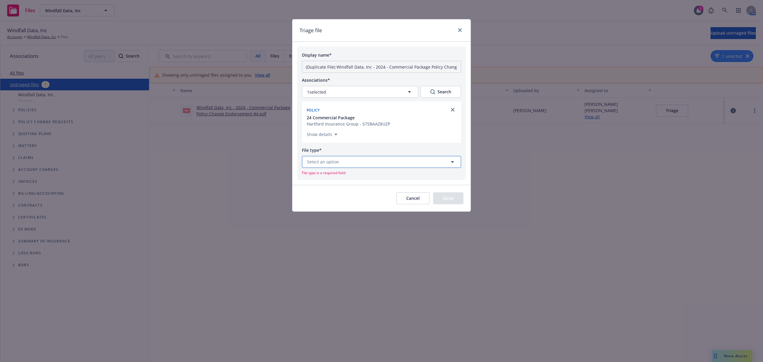
click at [349, 163] on button "Select an option" at bounding box center [381, 162] width 159 height 12
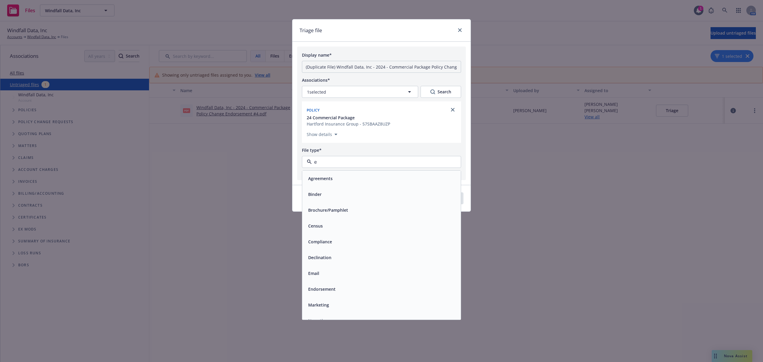
type input "en"
drag, startPoint x: 339, startPoint y: 219, endPoint x: 335, endPoint y: 212, distance: 7.9
click at [335, 212] on span "Endorsement" at bounding box center [321, 210] width 27 height 6
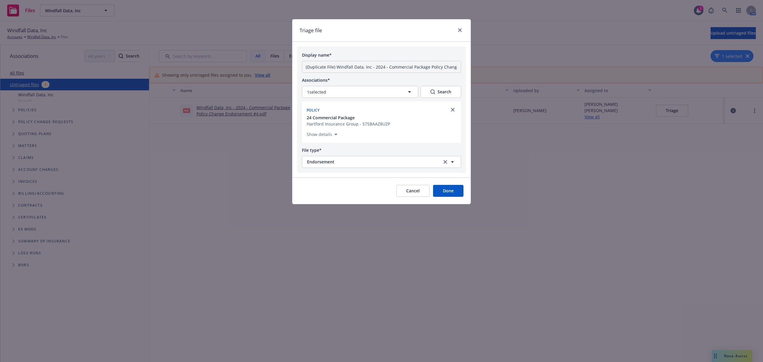
click at [448, 190] on button "Done" at bounding box center [448, 191] width 30 height 12
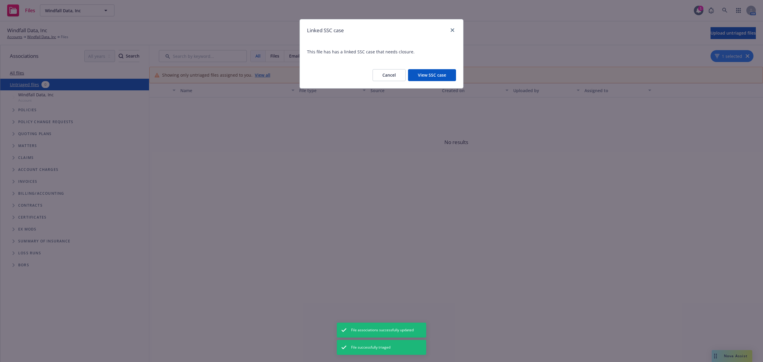
click at [446, 75] on button "View SSC case" at bounding box center [432, 75] width 48 height 12
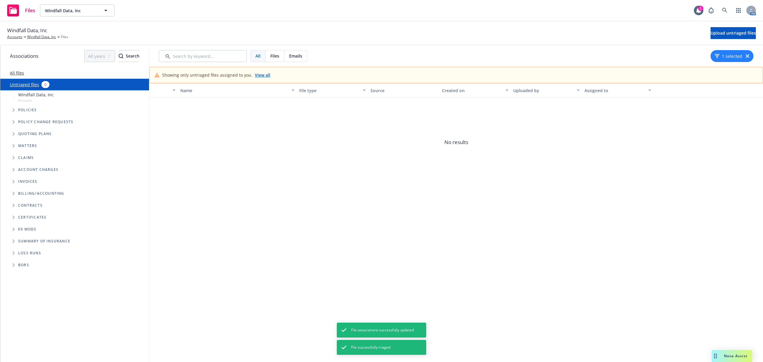
click at [261, 75] on link "View all" at bounding box center [262, 75] width 15 height 6
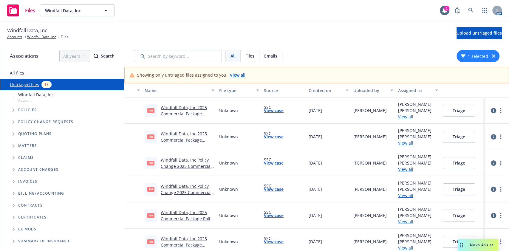
click at [10, 109] on span "Tree Example" at bounding box center [14, 110] width 10 height 10
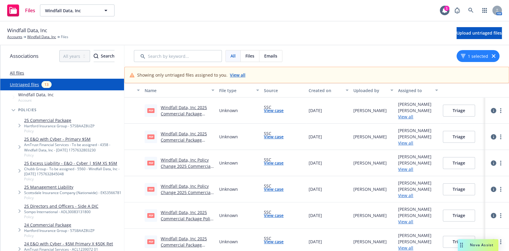
click at [45, 121] on link "25 Commercial Package" at bounding box center [59, 120] width 70 height 6
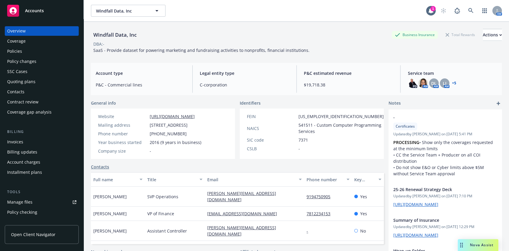
click at [38, 60] on div "Policy changes" at bounding box center [41, 62] width 69 height 10
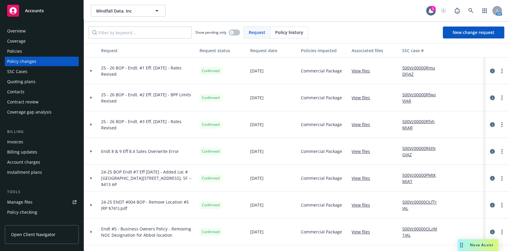
click at [93, 95] on div at bounding box center [91, 97] width 15 height 27
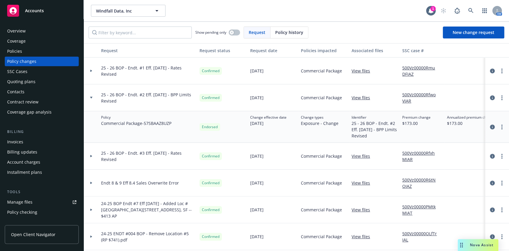
click at [93, 95] on div at bounding box center [91, 97] width 15 height 27
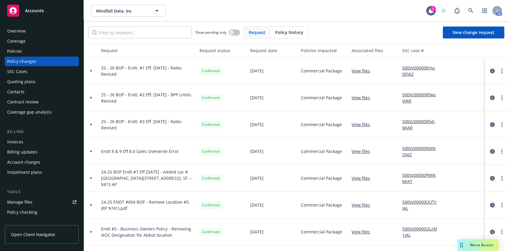
click at [88, 151] on div at bounding box center [91, 151] width 10 height 2
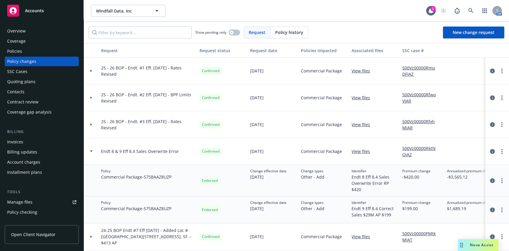
scroll to position [12, 0]
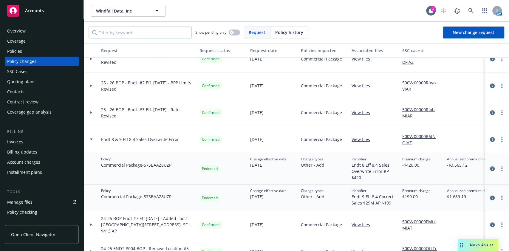
click at [95, 139] on div at bounding box center [91, 139] width 10 height 2
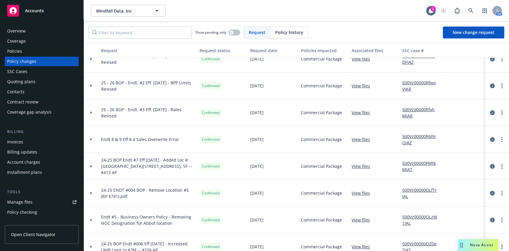
scroll to position [0, 0]
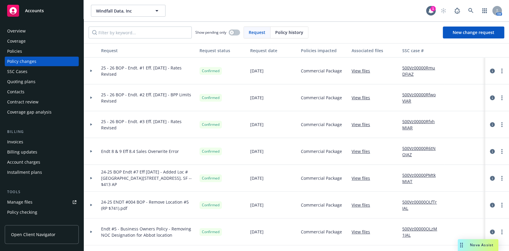
click at [44, 49] on div "Policies" at bounding box center [41, 51] width 69 height 10
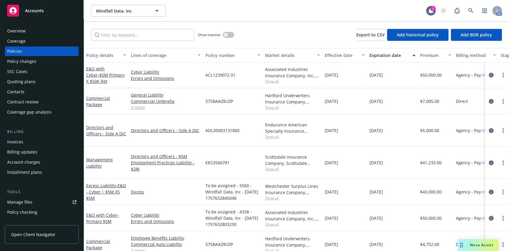
scroll to position [27, 0]
click at [488, 242] on icon "circleInformation" at bounding box center [490, 244] width 5 height 5
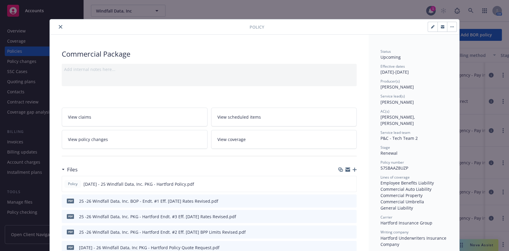
click at [59, 25] on icon "close" at bounding box center [61, 27] width 4 height 4
click at [59, 27] on icon "close" at bounding box center [61, 27] width 4 height 4
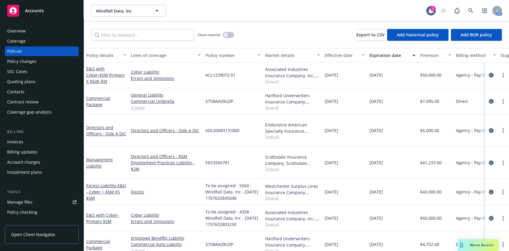
click at [30, 64] on div "Policy changes" at bounding box center [21, 62] width 29 height 10
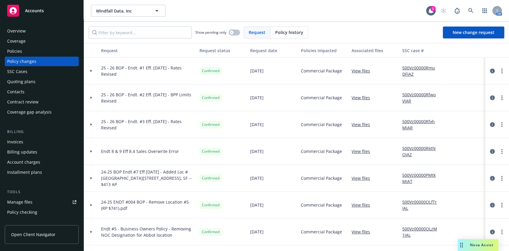
click at [88, 154] on div at bounding box center [91, 151] width 15 height 27
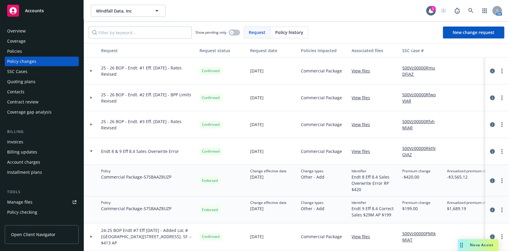
click at [95, 152] on div at bounding box center [91, 151] width 10 height 2
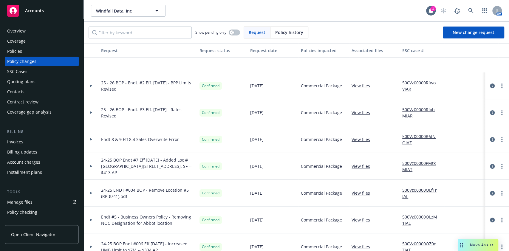
scroll to position [54, 0]
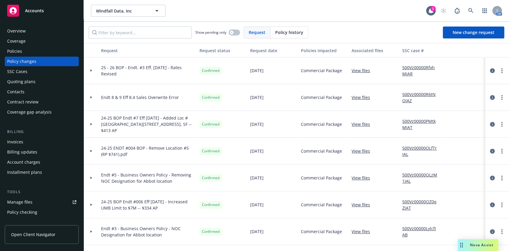
click at [91, 202] on div at bounding box center [91, 204] width 15 height 27
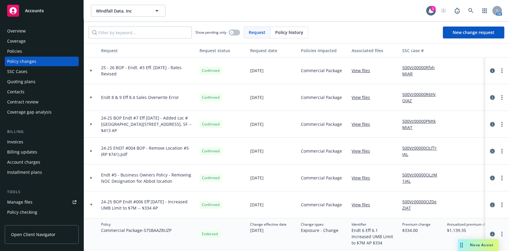
click at [91, 202] on div at bounding box center [91, 204] width 15 height 27
